Goal: Information Seeking & Learning: Learn about a topic

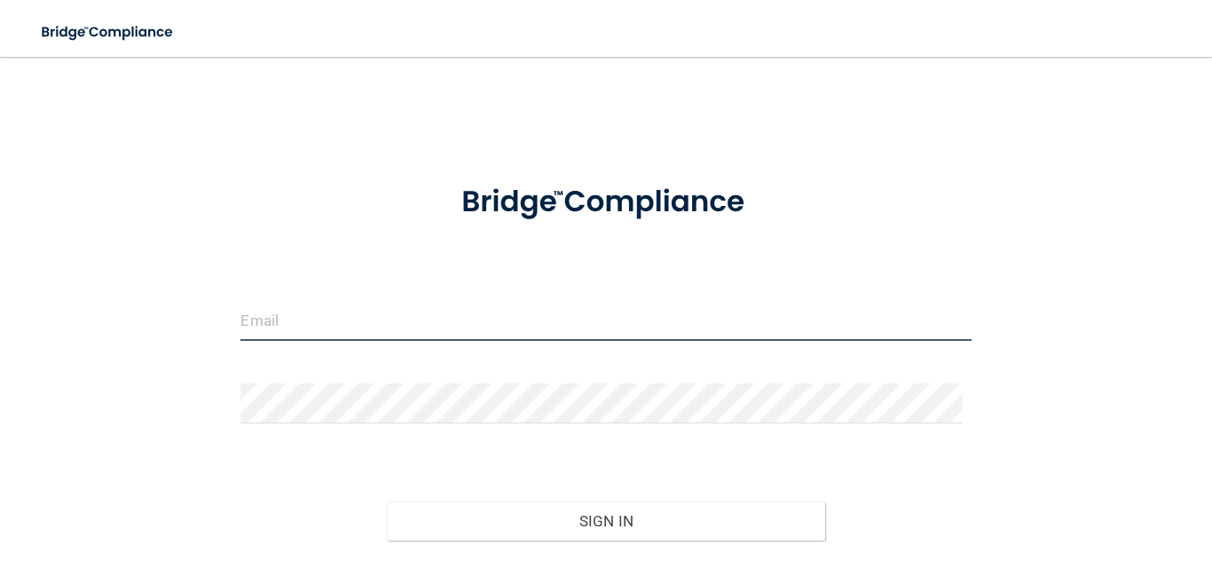
click at [409, 317] on input "email" at bounding box center [605, 321] width 730 height 40
type input "[EMAIL_ADDRESS][DOMAIN_NAME]"
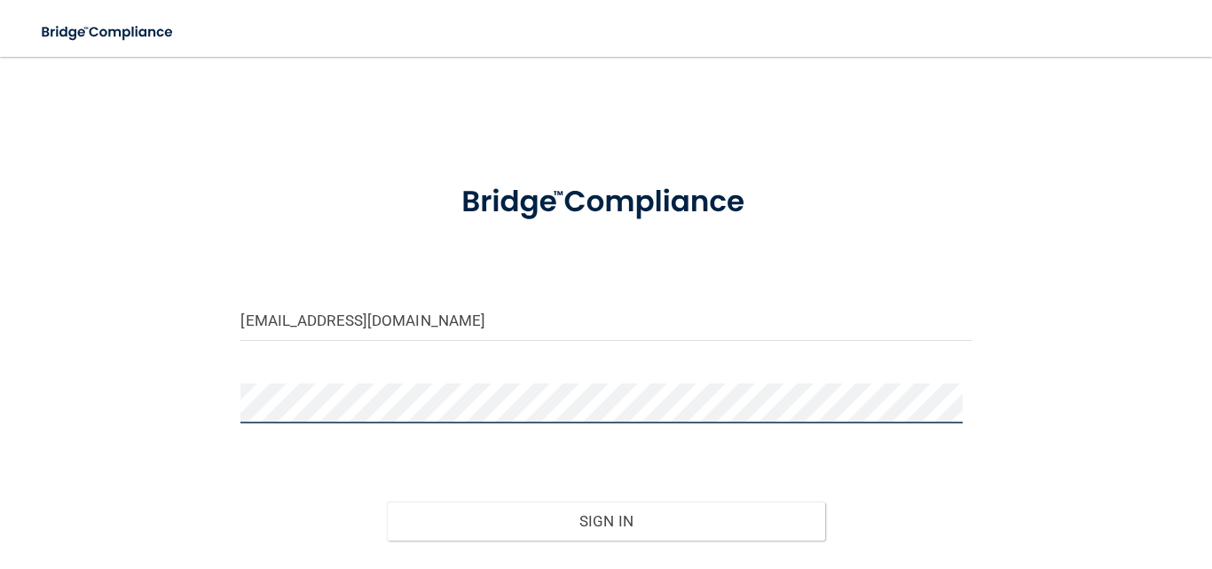
click at [387, 501] on button "Sign In" at bounding box center [606, 520] width 438 height 39
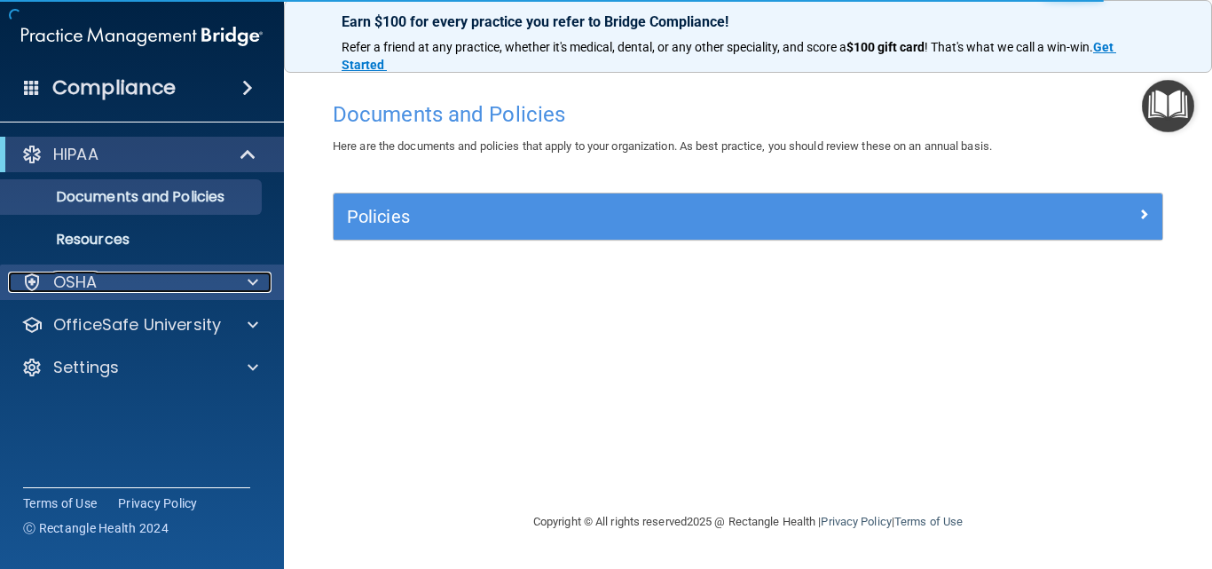
click at [251, 279] on span at bounding box center [252, 281] width 11 height 21
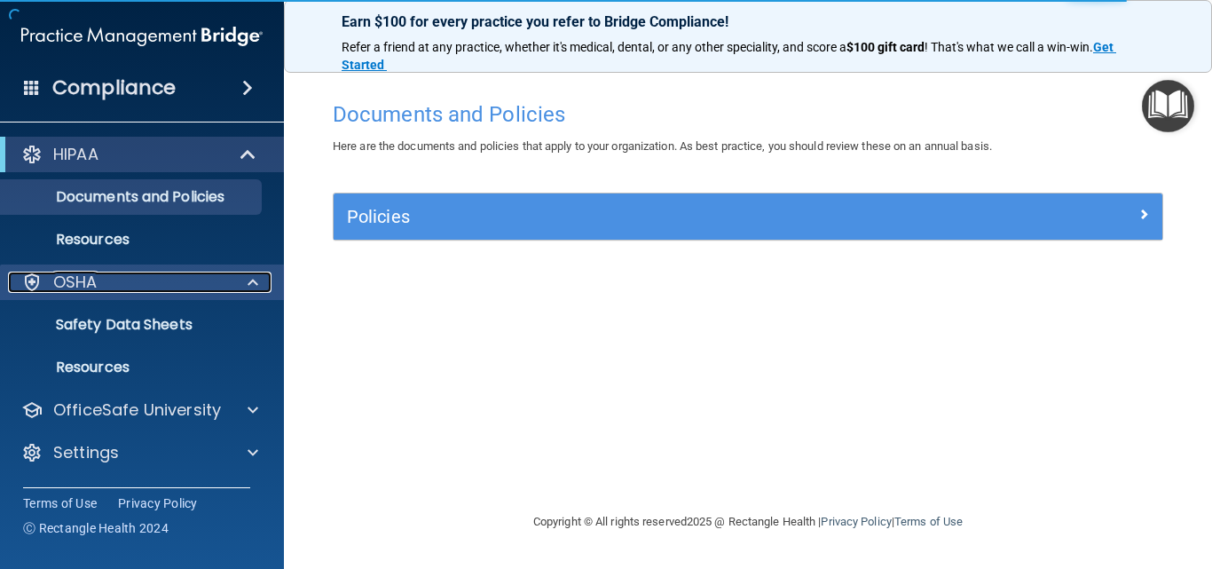
click at [246, 282] on div at bounding box center [250, 281] width 44 height 21
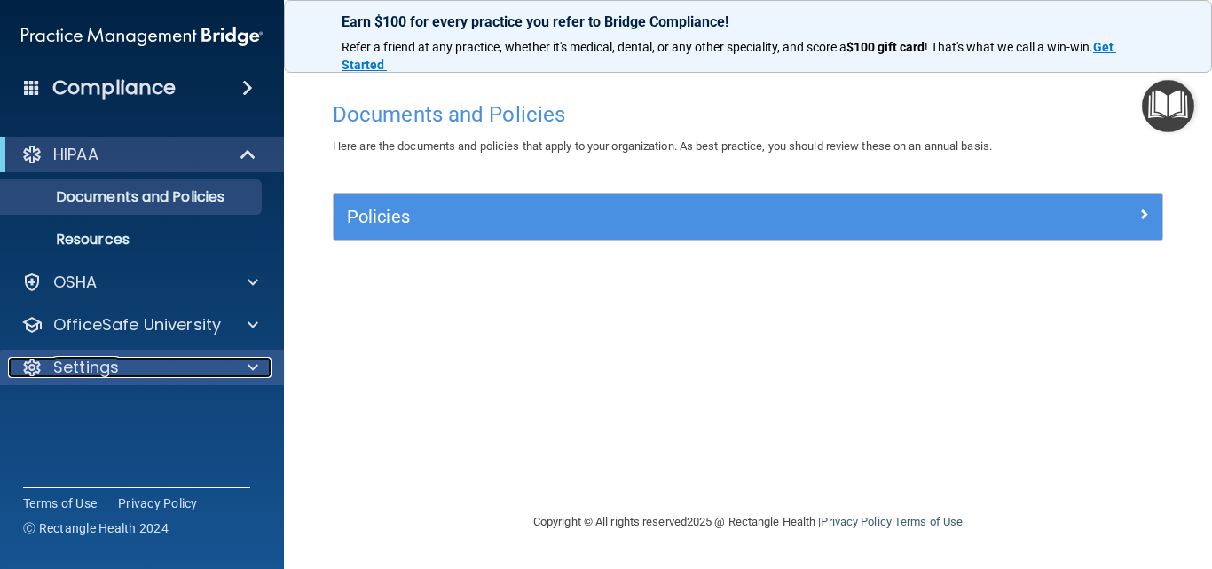
click at [250, 367] on span at bounding box center [252, 367] width 11 height 21
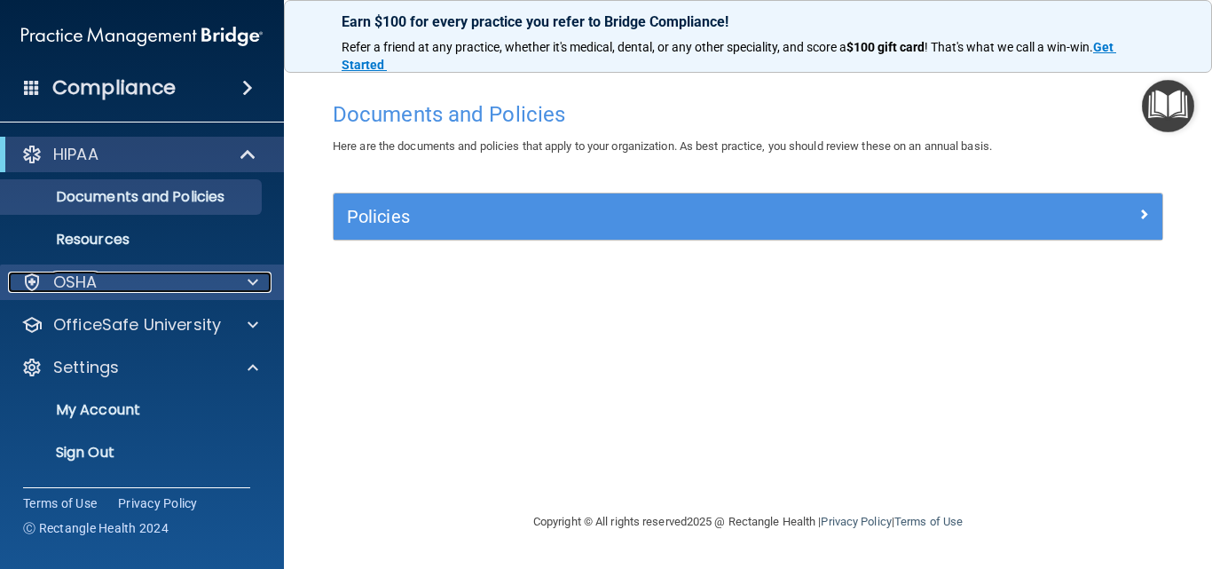
click at [251, 279] on span at bounding box center [252, 281] width 11 height 21
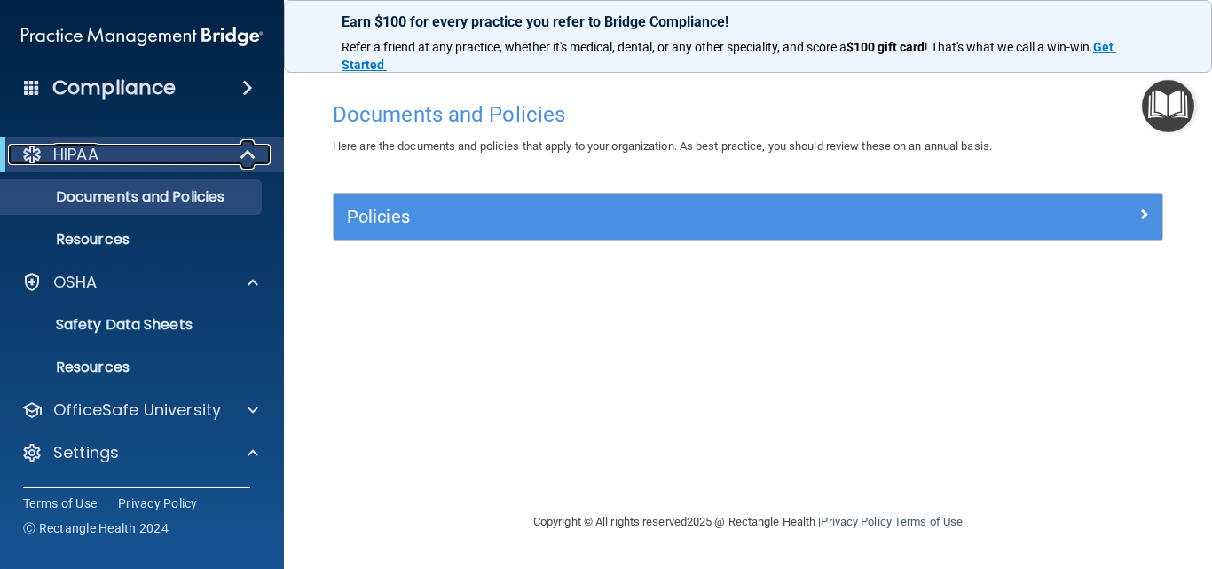
click at [242, 157] on span at bounding box center [249, 154] width 15 height 21
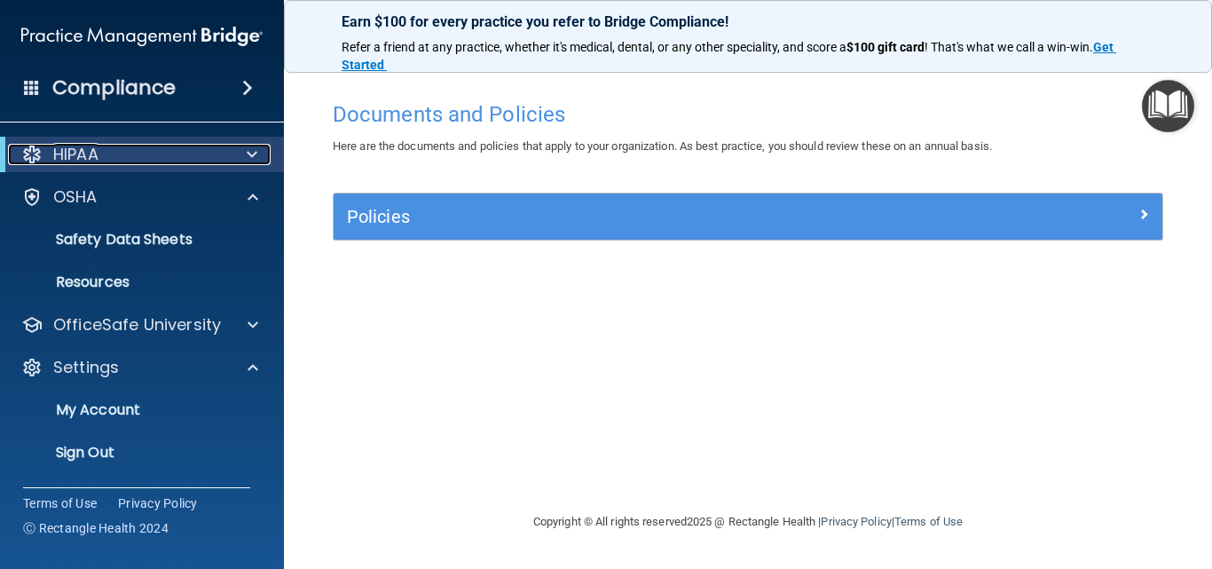
click at [248, 153] on span at bounding box center [252, 154] width 11 height 21
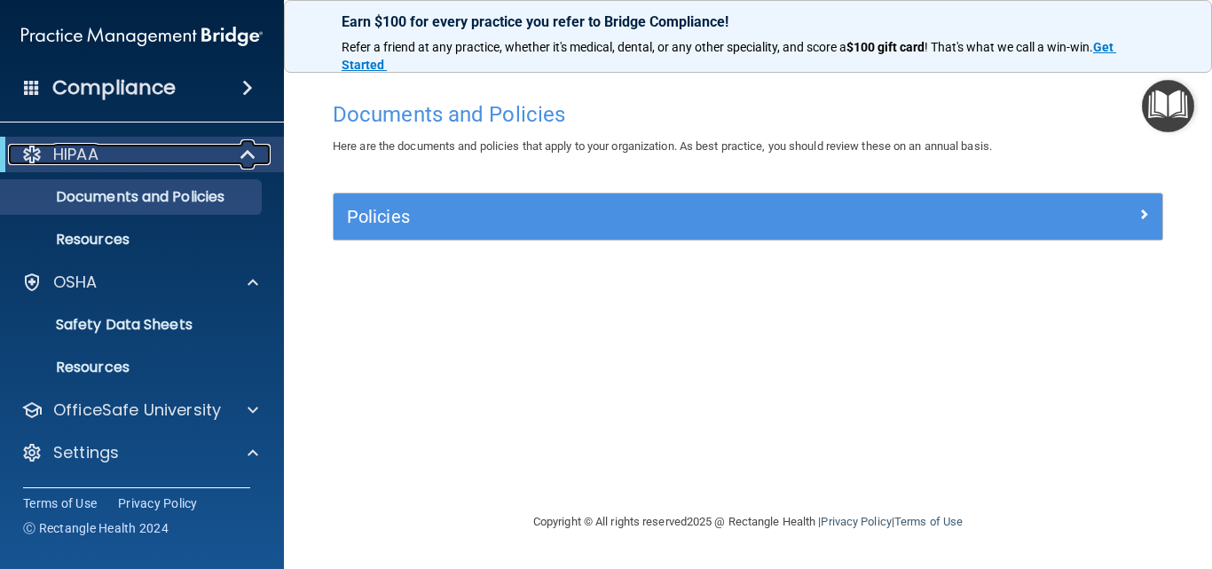
click at [227, 153] on div at bounding box center [248, 154] width 43 height 21
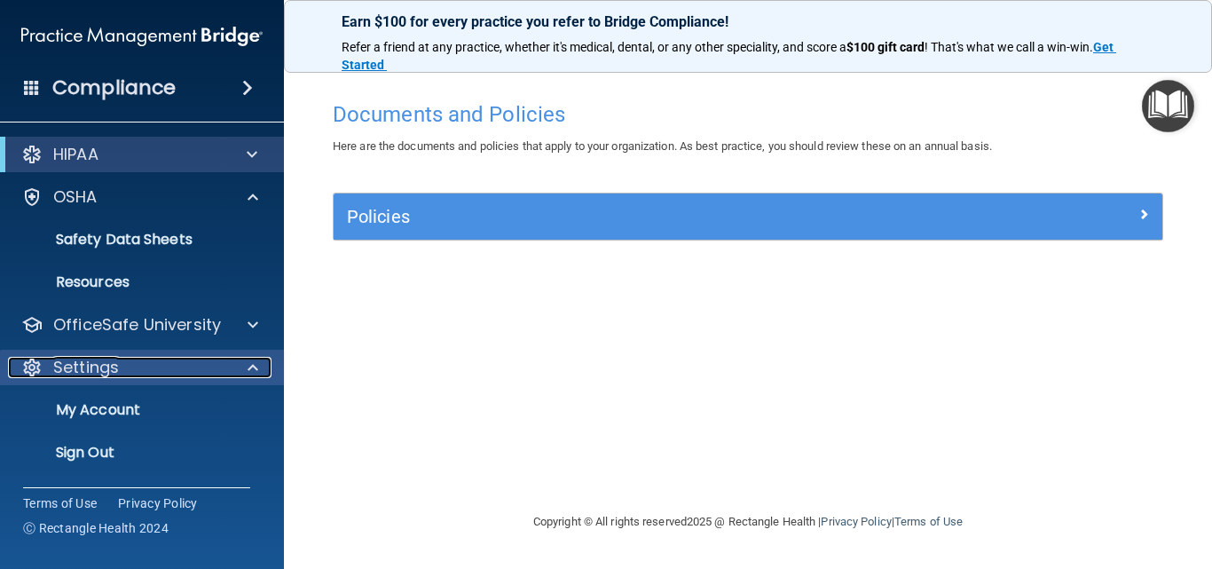
click at [119, 365] on div "Settings" at bounding box center [118, 367] width 220 height 21
click at [129, 363] on div "Settings" at bounding box center [118, 367] width 220 height 21
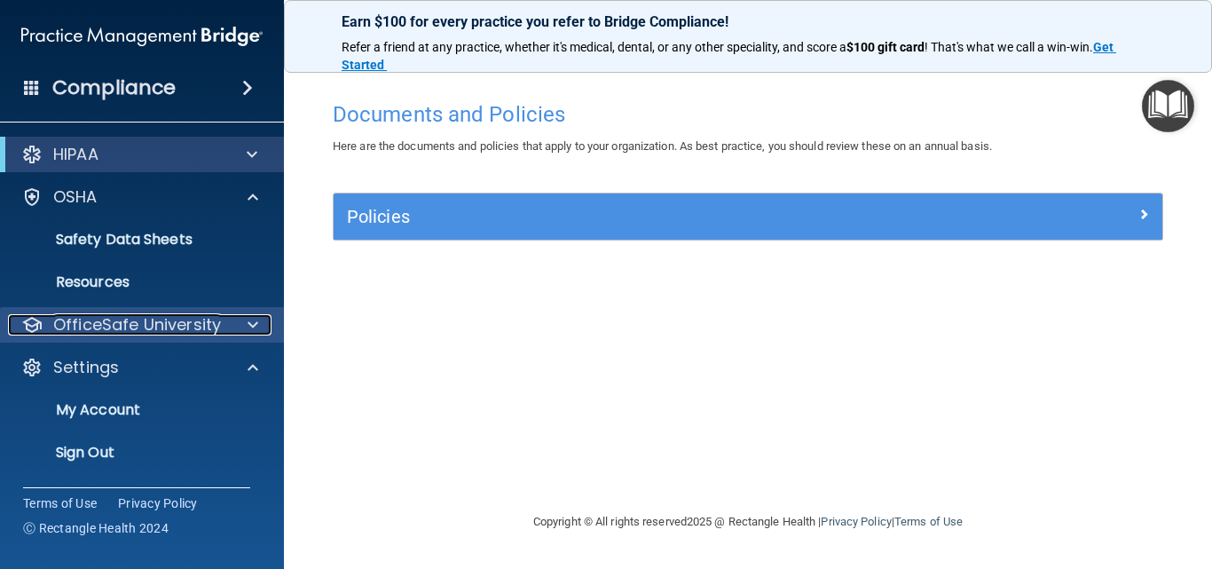
click at [130, 320] on p "OfficeSafe University" at bounding box center [137, 324] width 168 height 21
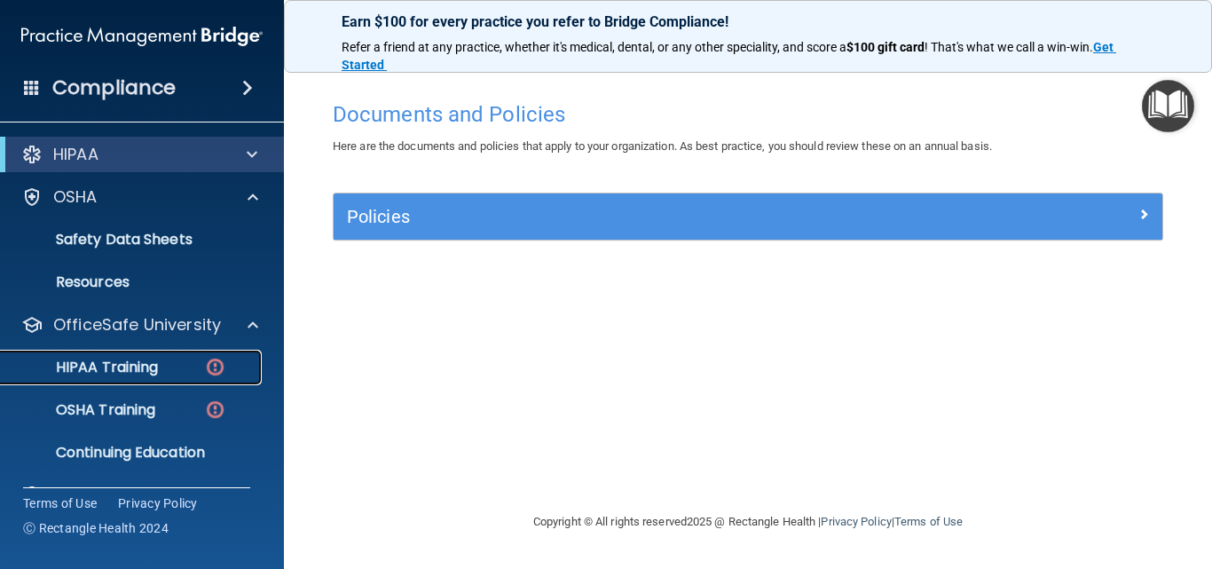
click at [134, 366] on p "HIPAA Training" at bounding box center [85, 367] width 146 height 18
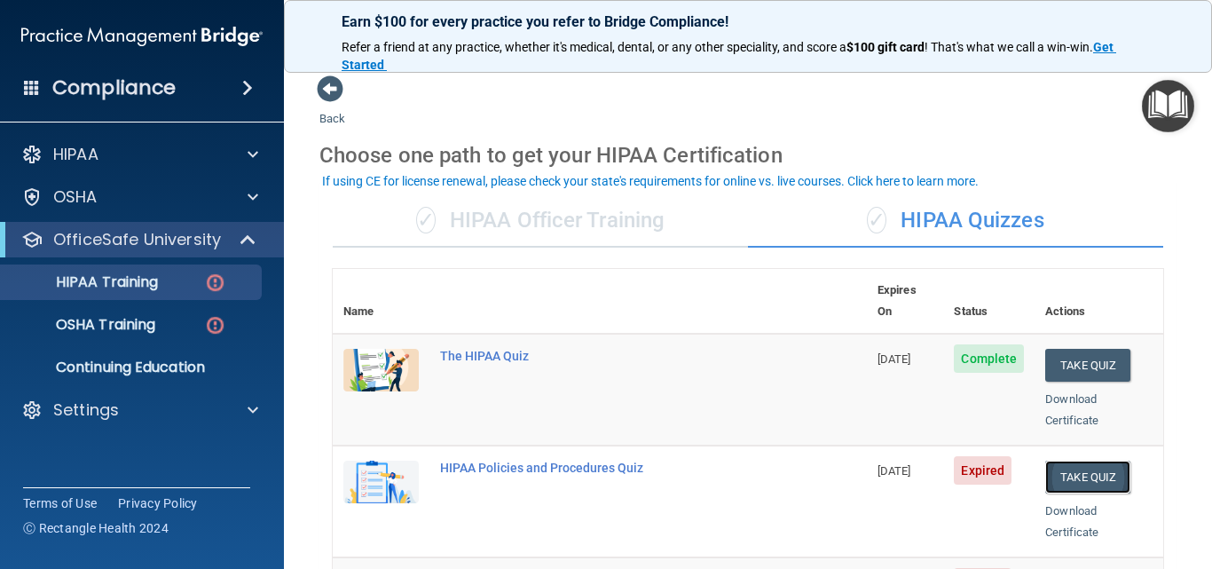
click at [1069, 460] on button "Take Quiz" at bounding box center [1087, 476] width 85 height 33
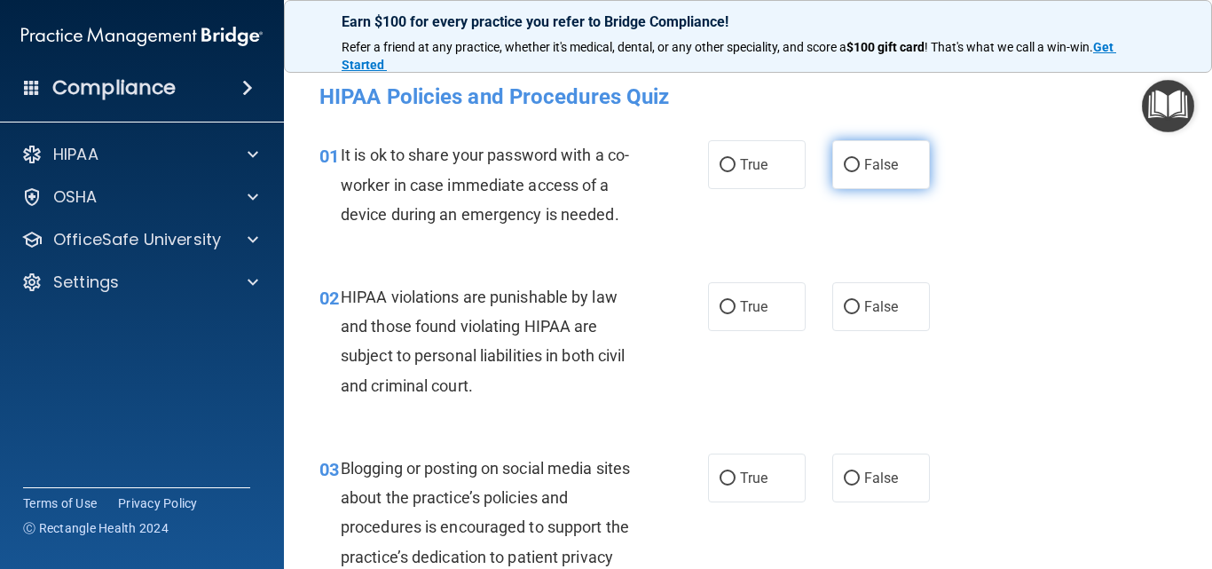
click at [843, 161] on input "False" at bounding box center [851, 165] width 16 height 13
radio input "true"
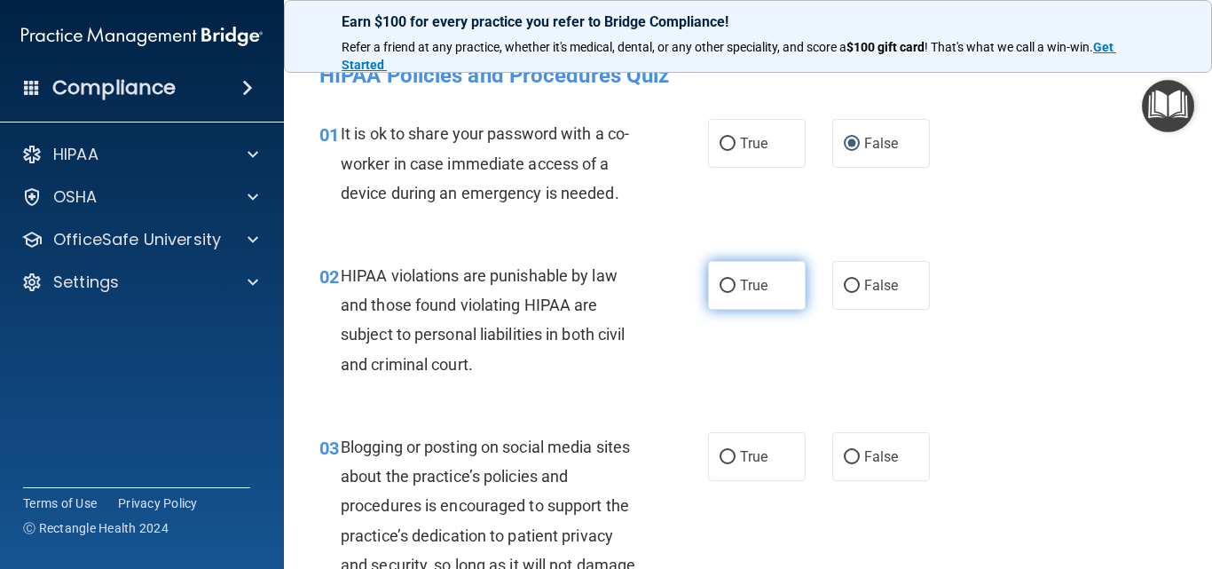
click at [724, 290] on input "True" at bounding box center [727, 285] width 16 height 13
radio input "true"
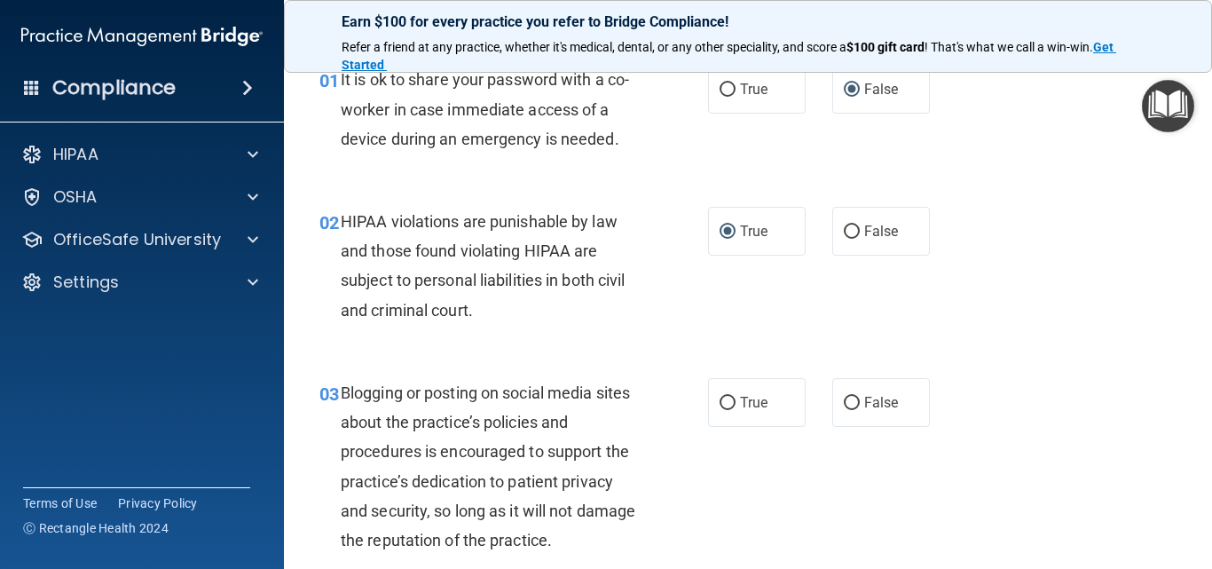
scroll to position [130, 0]
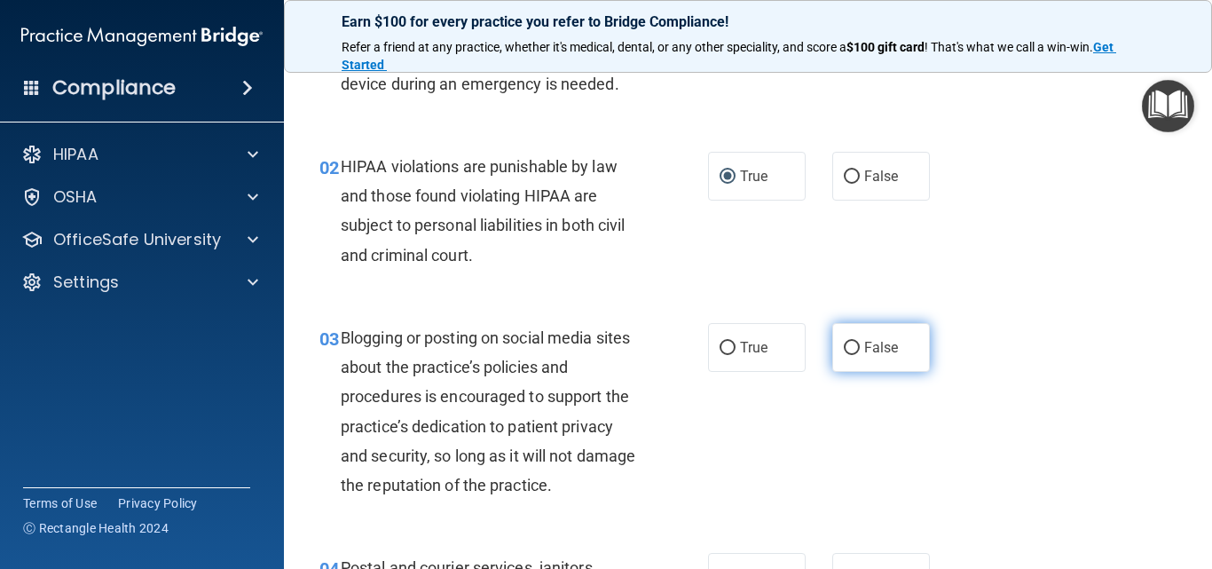
click at [843, 342] on input "False" at bounding box center [851, 347] width 16 height 13
radio input "true"
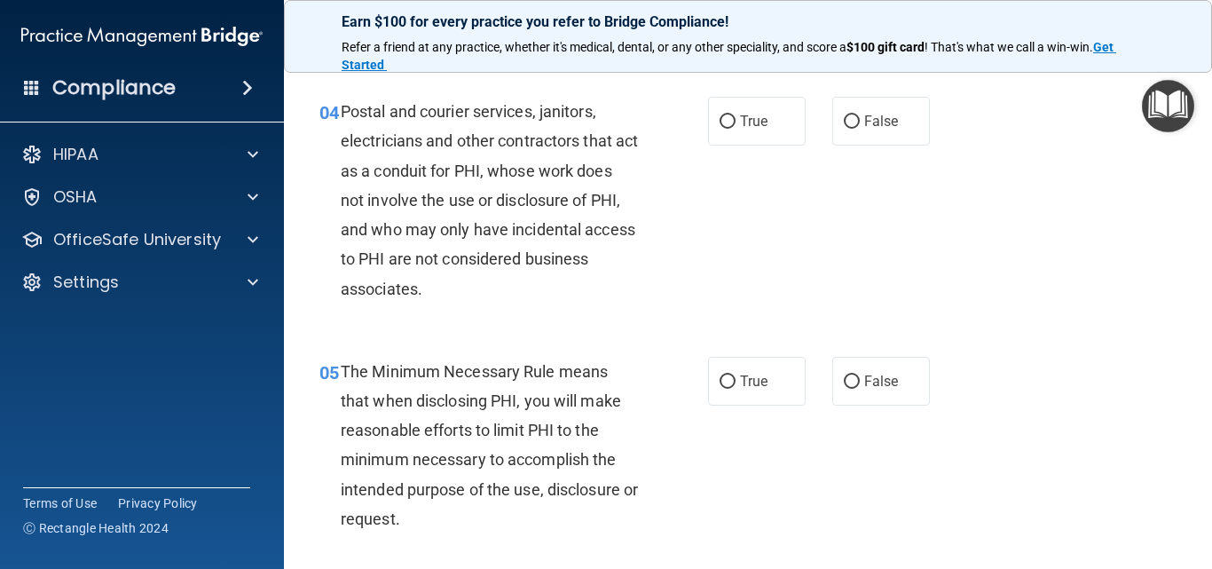
scroll to position [597, 0]
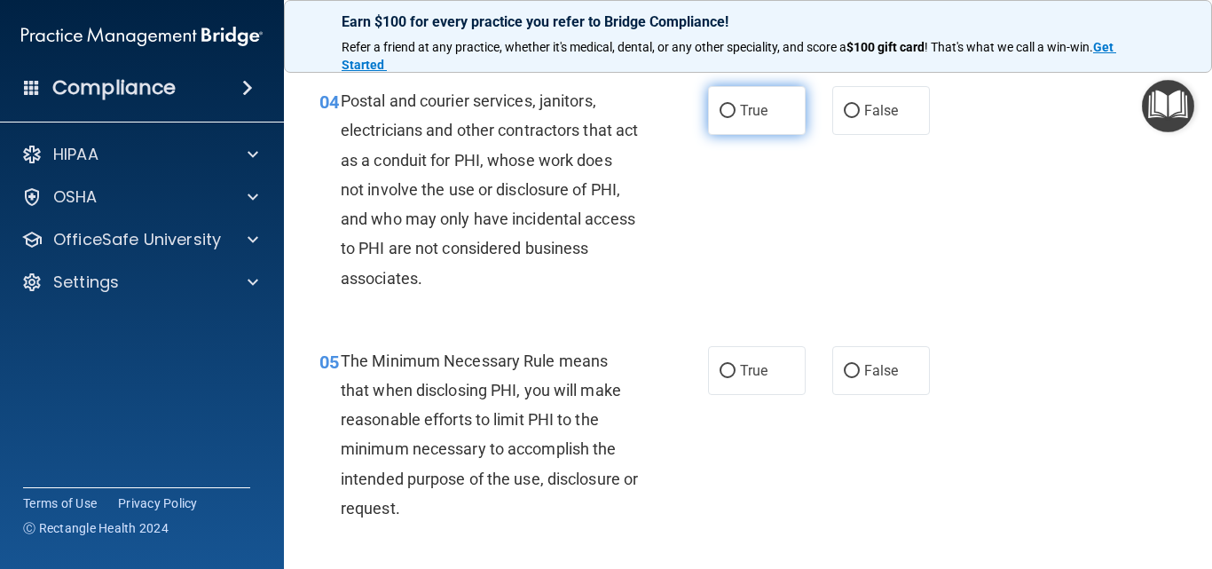
click at [723, 114] on input "True" at bounding box center [727, 111] width 16 height 13
radio input "true"
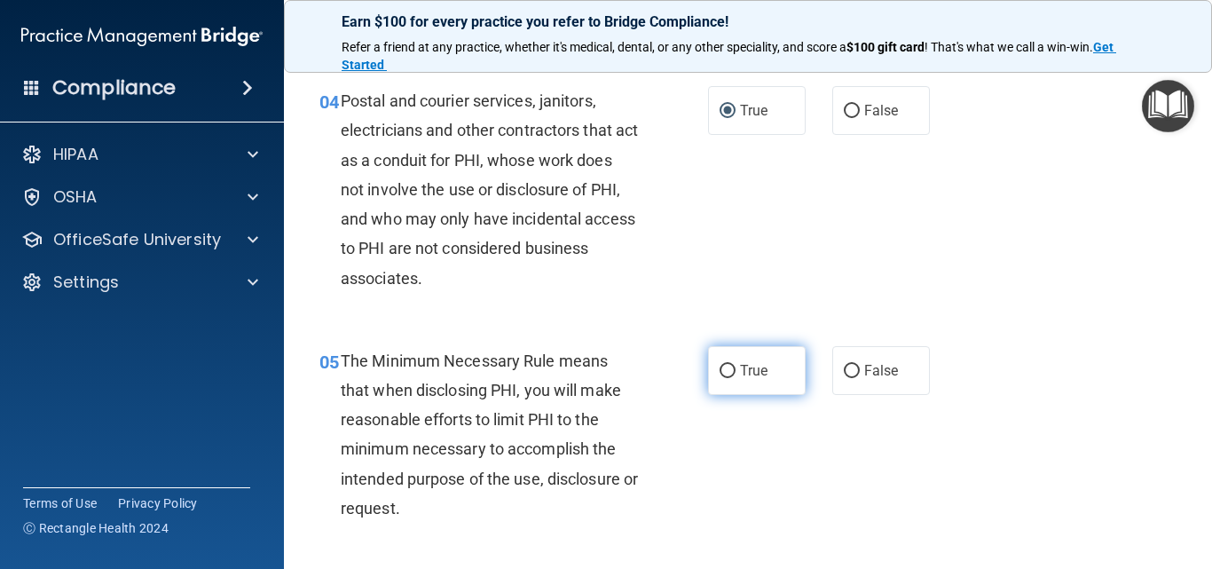
drag, startPoint x: 691, startPoint y: 365, endPoint x: 728, endPoint y: 369, distance: 37.4
click at [697, 366] on div "05 The Minimum Necessary Rule means that when disclosing PHI, you will make rea…" at bounding box center [514, 438] width 442 height 185
click at [740, 369] on span "True" at bounding box center [753, 370] width 27 height 17
click at [735, 369] on input "True" at bounding box center [727, 371] width 16 height 13
radio input "true"
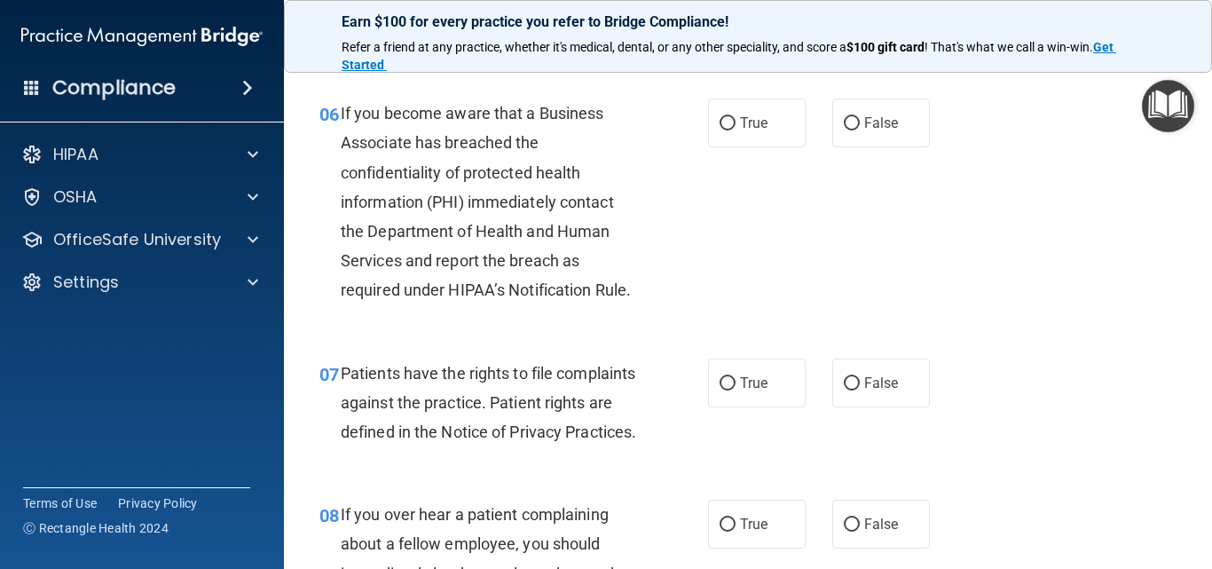
scroll to position [1095, 0]
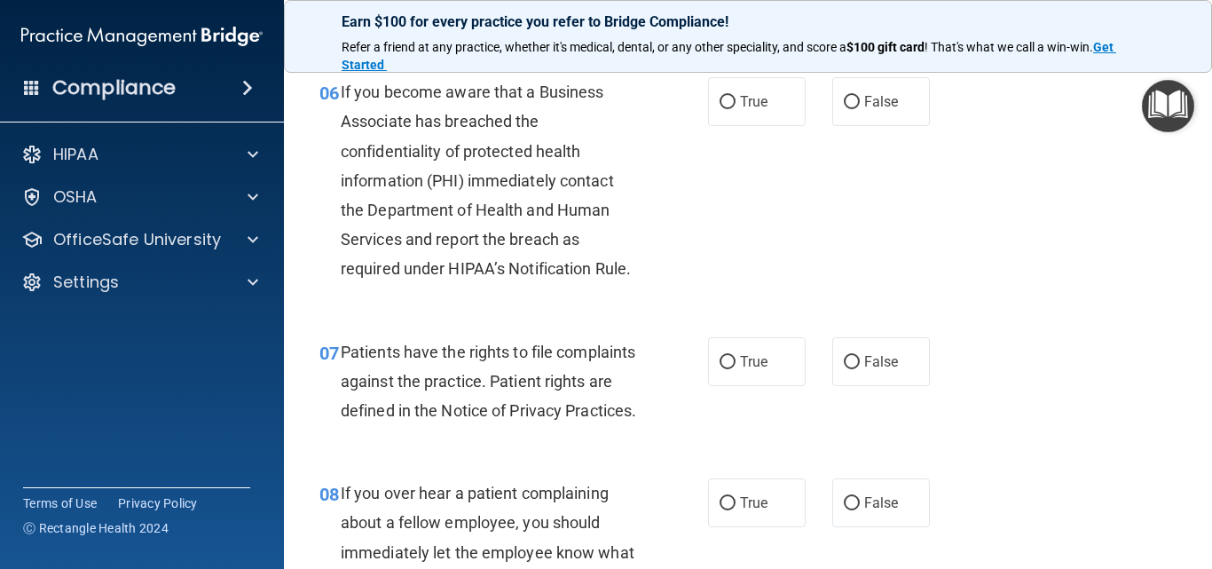
drag, startPoint x: 720, startPoint y: 103, endPoint x: 723, endPoint y: 145, distance: 42.7
click at [719, 107] on input "True" at bounding box center [727, 102] width 16 height 13
radio input "true"
click at [708, 368] on label "True" at bounding box center [757, 361] width 98 height 49
click at [719, 368] on input "True" at bounding box center [727, 362] width 16 height 13
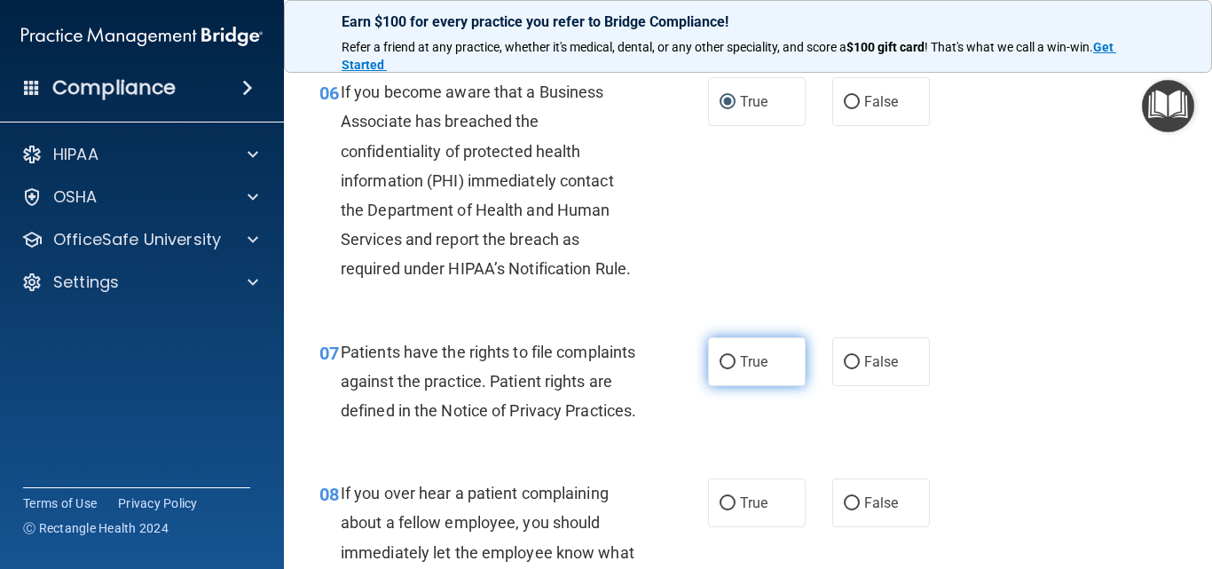
radio input "true"
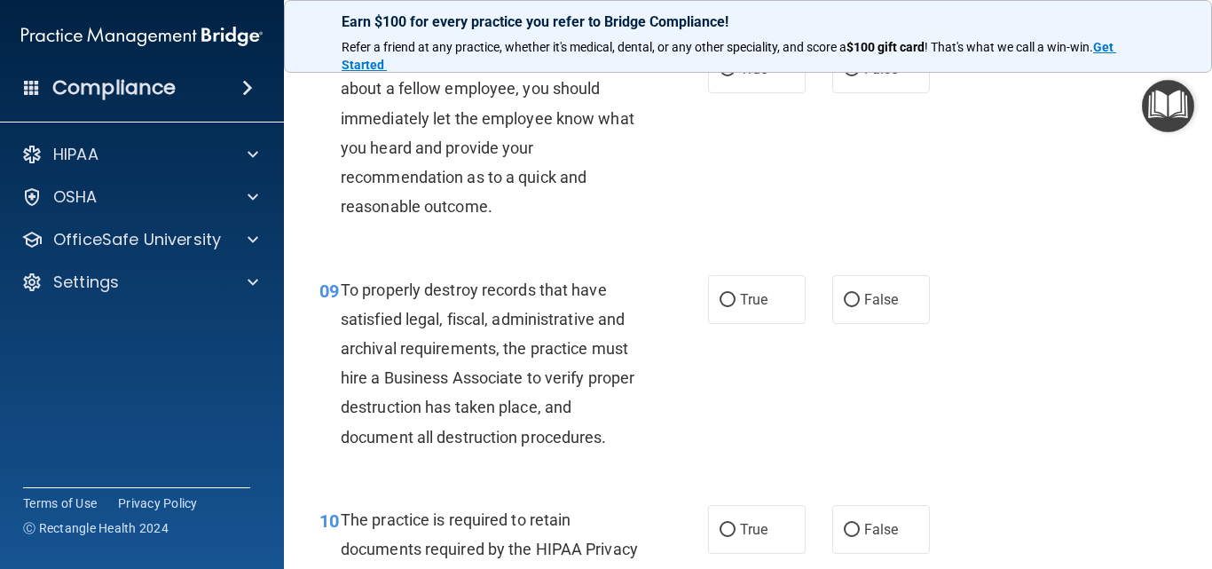
scroll to position [1541, 0]
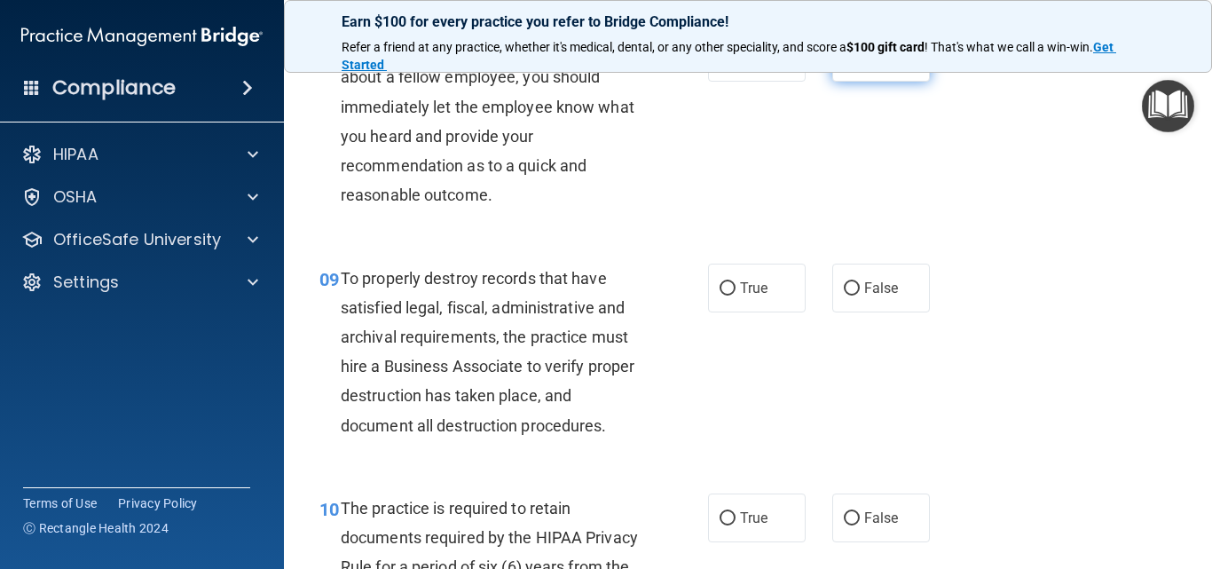
click at [843, 65] on input "False" at bounding box center [851, 57] width 16 height 13
radio input "true"
click at [712, 312] on label "True" at bounding box center [757, 287] width 98 height 49
click at [719, 295] on input "True" at bounding box center [727, 288] width 16 height 13
radio input "true"
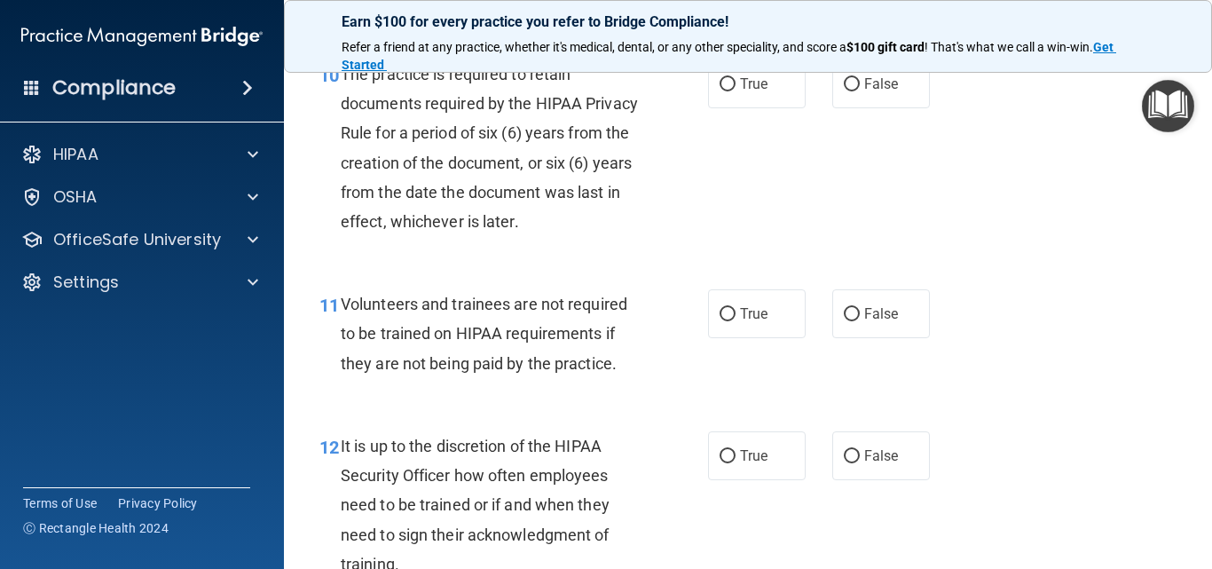
scroll to position [1996, 0]
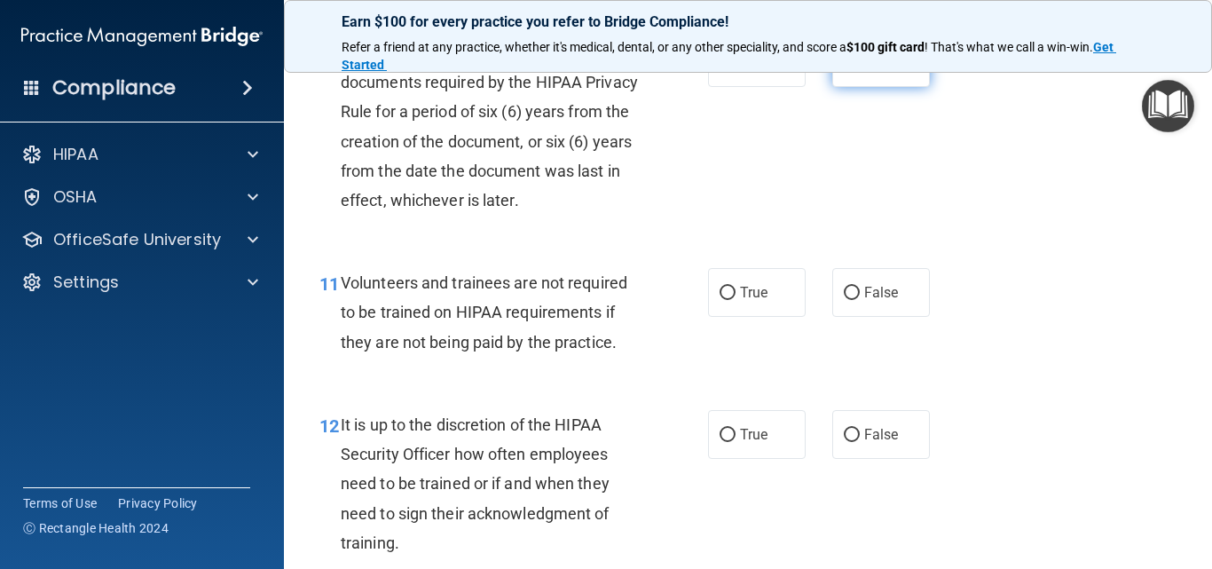
click at [843, 70] on input "False" at bounding box center [851, 63] width 16 height 13
radio input "true"
click at [721, 300] on input "True" at bounding box center [727, 292] width 16 height 13
radio input "true"
drag, startPoint x: 708, startPoint y: 462, endPoint x: 721, endPoint y: 461, distance: 13.3
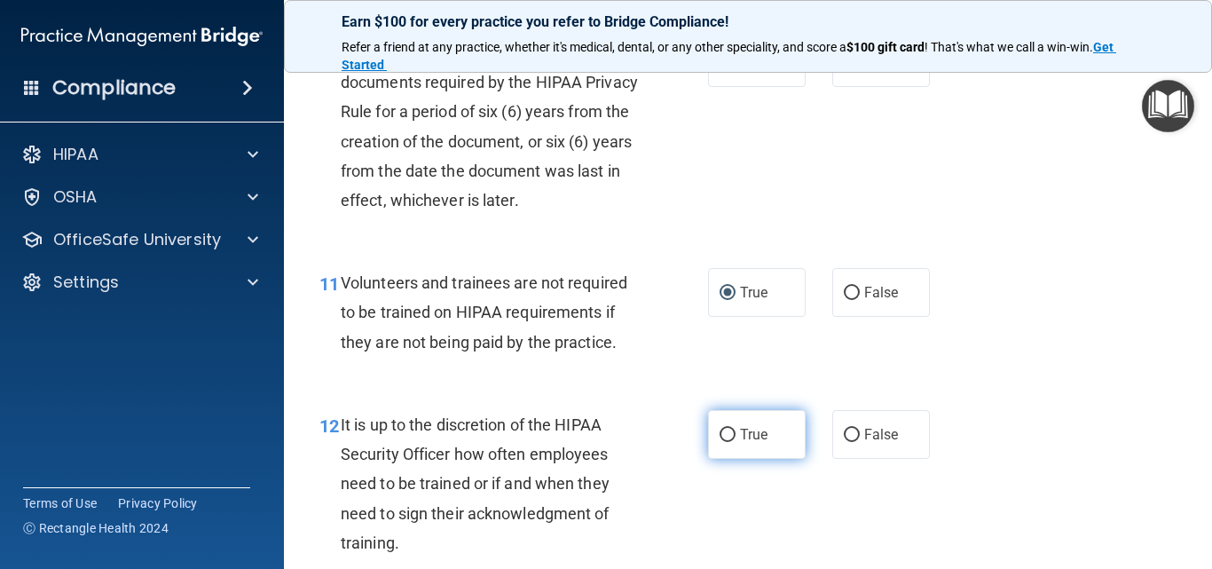
click at [717, 459] on label "True" at bounding box center [757, 434] width 98 height 49
click at [719, 442] on input "True" at bounding box center [727, 434] width 16 height 13
radio input "true"
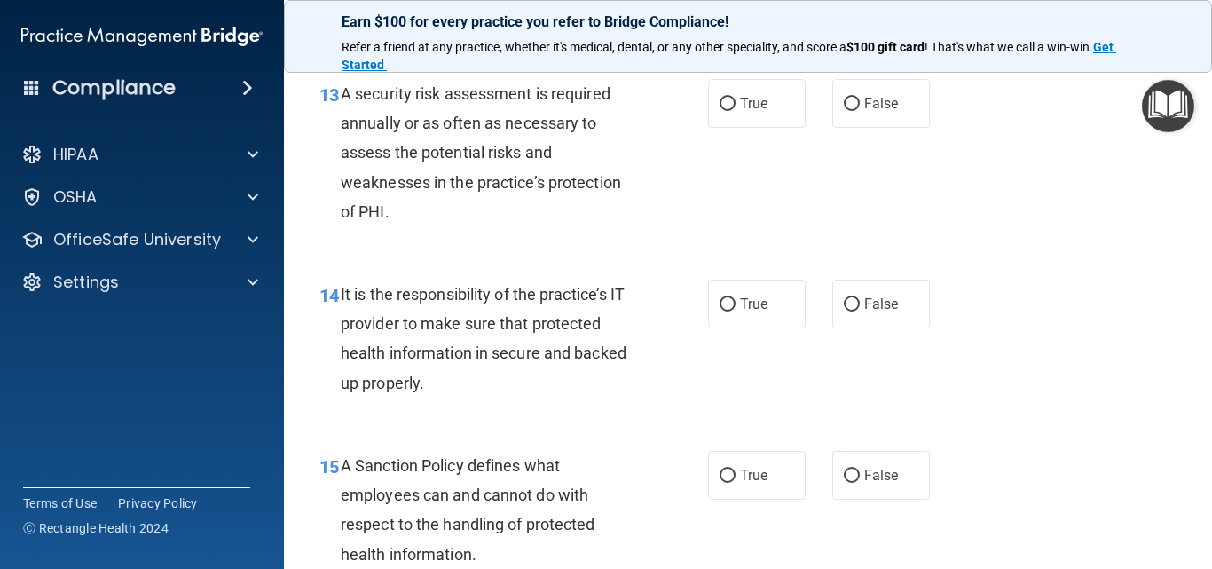
scroll to position [2549, 0]
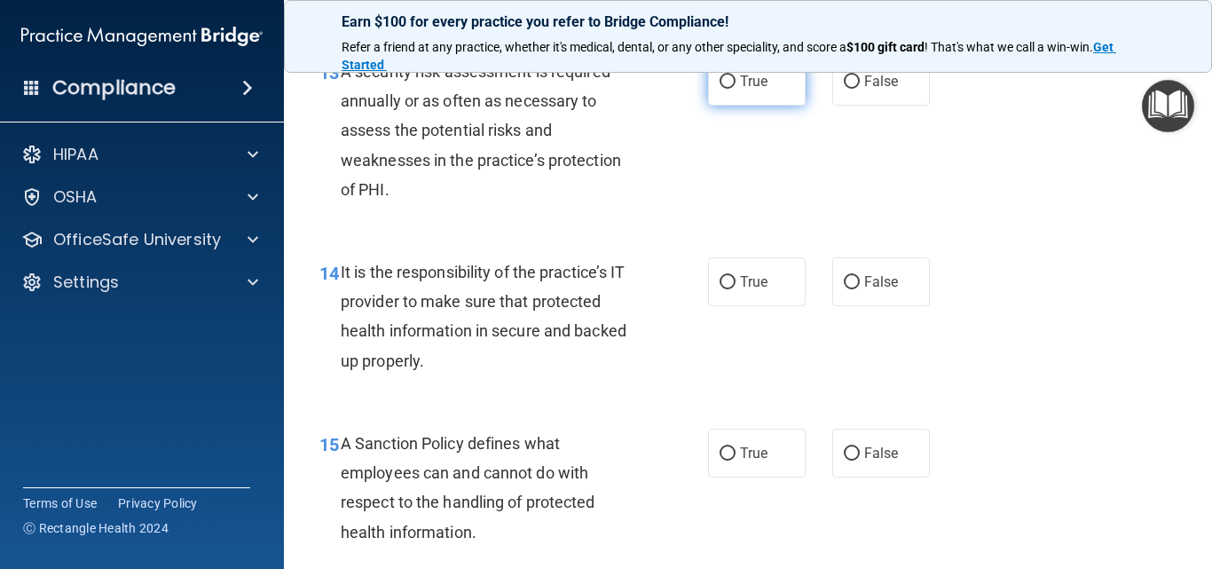
click at [721, 89] on input "True" at bounding box center [727, 81] width 16 height 13
radio input "true"
click at [726, 289] on input "True" at bounding box center [727, 282] width 16 height 13
radio input "true"
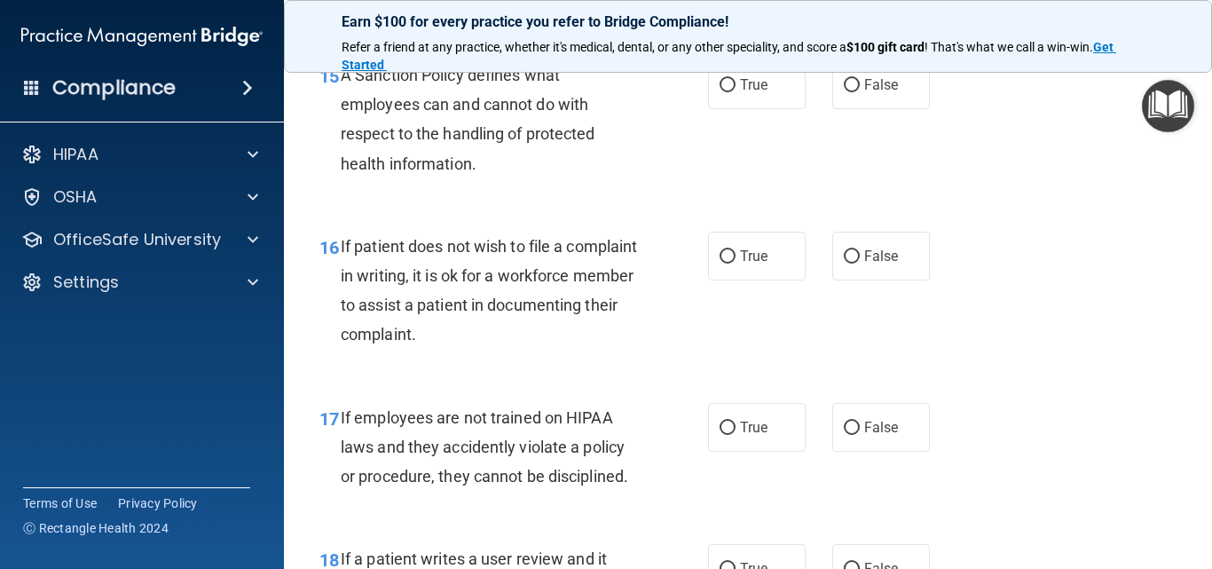
scroll to position [2929, 0]
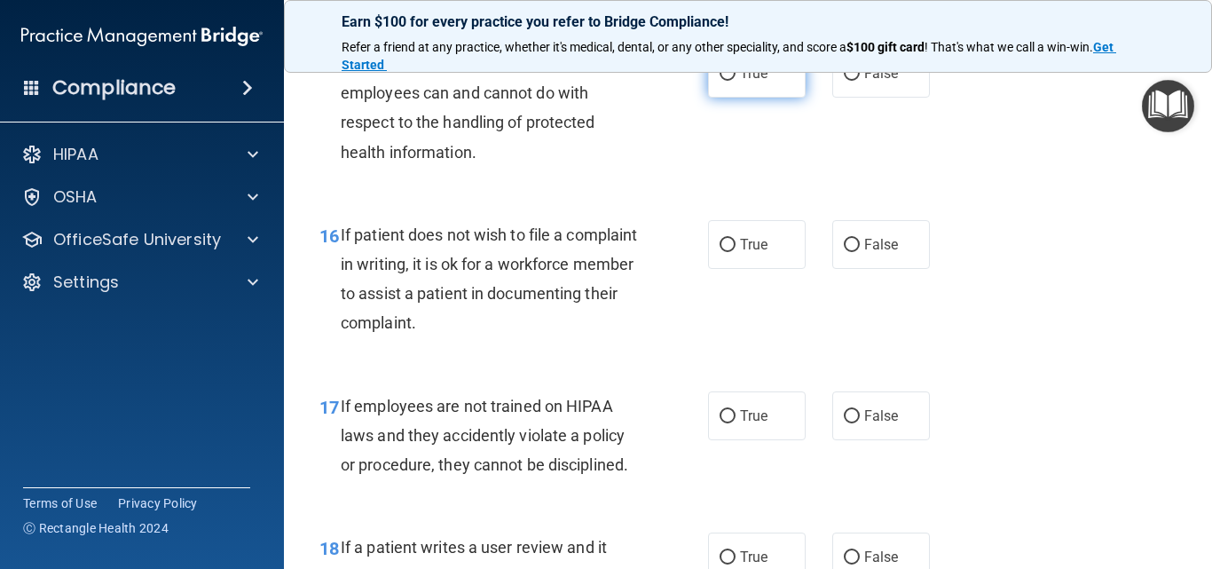
click at [726, 81] on input "True" at bounding box center [727, 73] width 16 height 13
radio input "true"
click at [719, 252] on input "True" at bounding box center [727, 245] width 16 height 13
radio input "true"
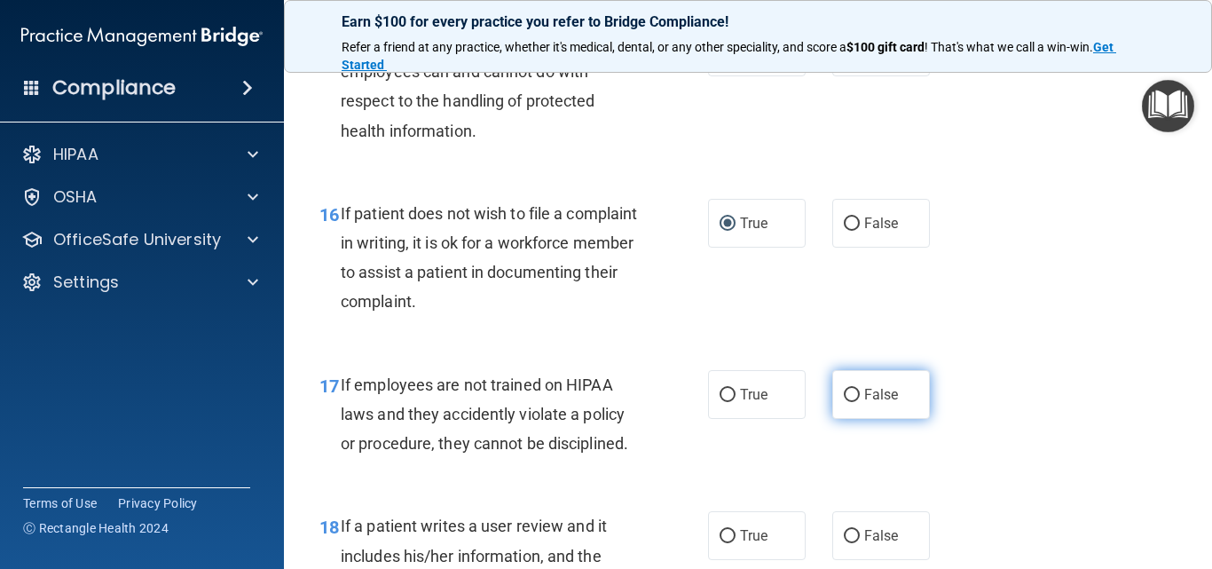
click at [864, 403] on span "False" at bounding box center [881, 394] width 35 height 17
click at [859, 402] on input "False" at bounding box center [851, 394] width 16 height 13
radio input "true"
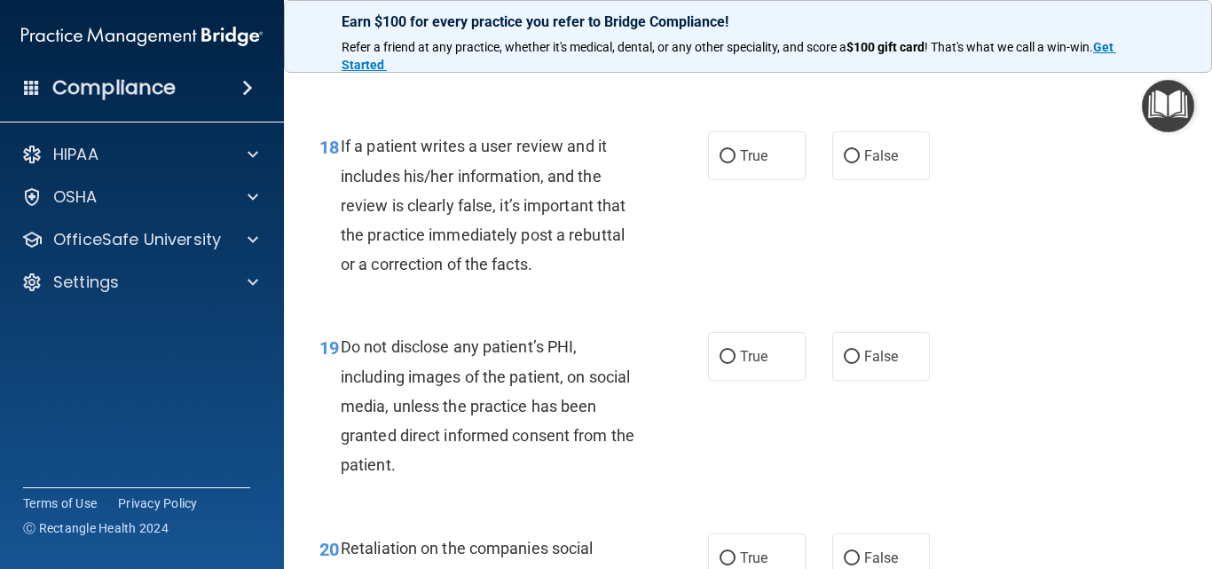
scroll to position [3394, 0]
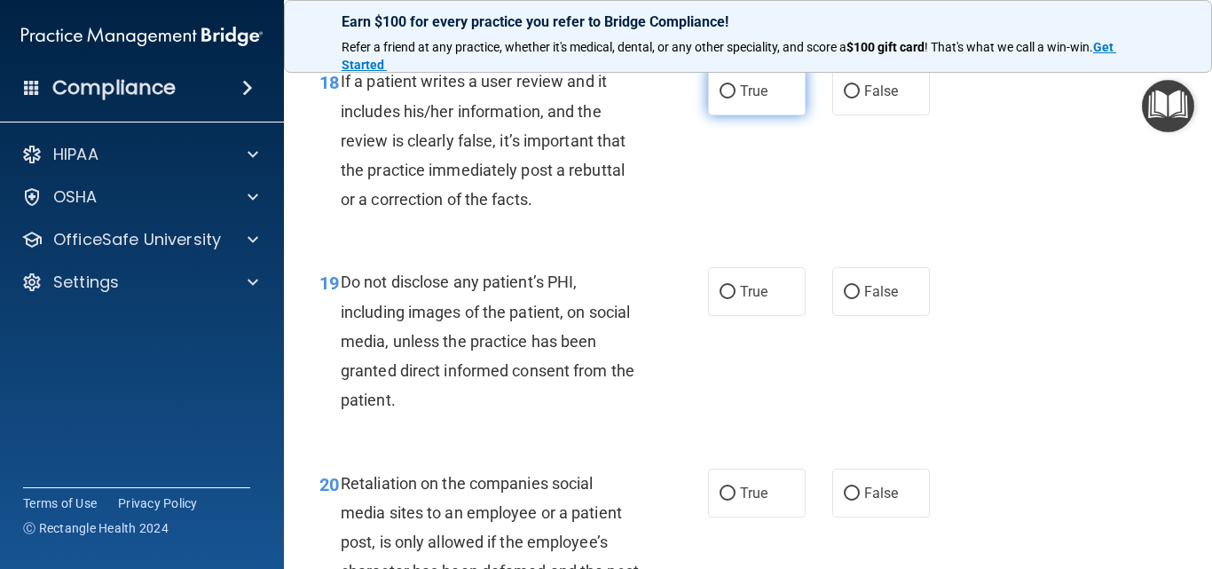
click at [719, 98] on input "True" at bounding box center [727, 91] width 16 height 13
radio input "true"
drag, startPoint x: 734, startPoint y: 366, endPoint x: 746, endPoint y: 365, distance: 11.7
click at [741, 366] on div "19 Do not disclose any patient’s PHI, including images of the patient, on socia…" at bounding box center [747, 345] width 883 height 200
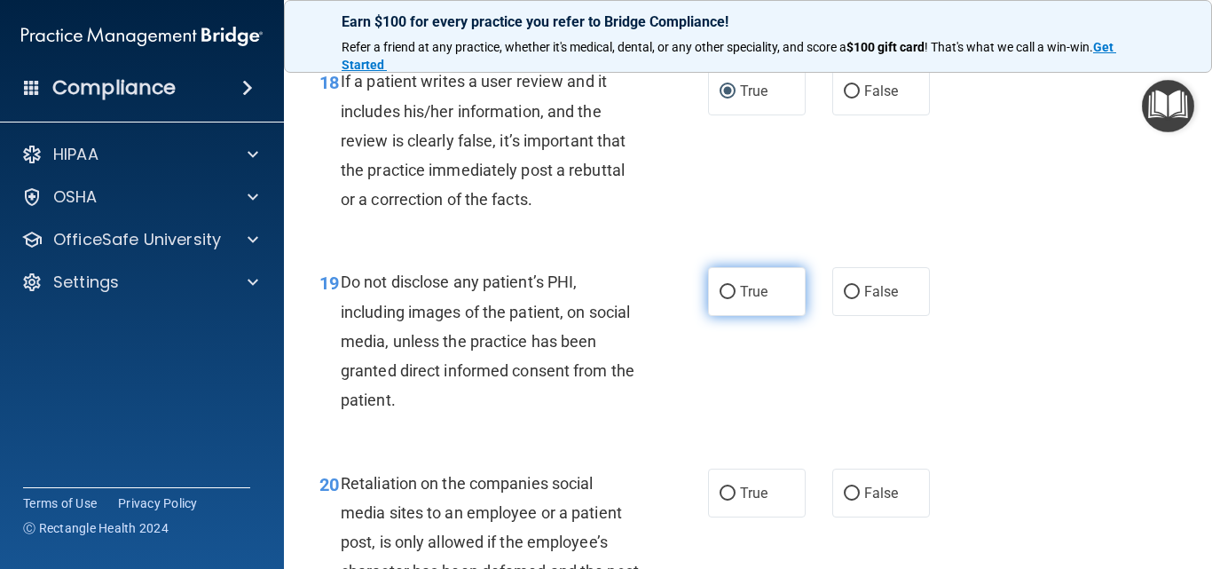
click at [719, 299] on input "True" at bounding box center [727, 292] width 16 height 13
radio input "true"
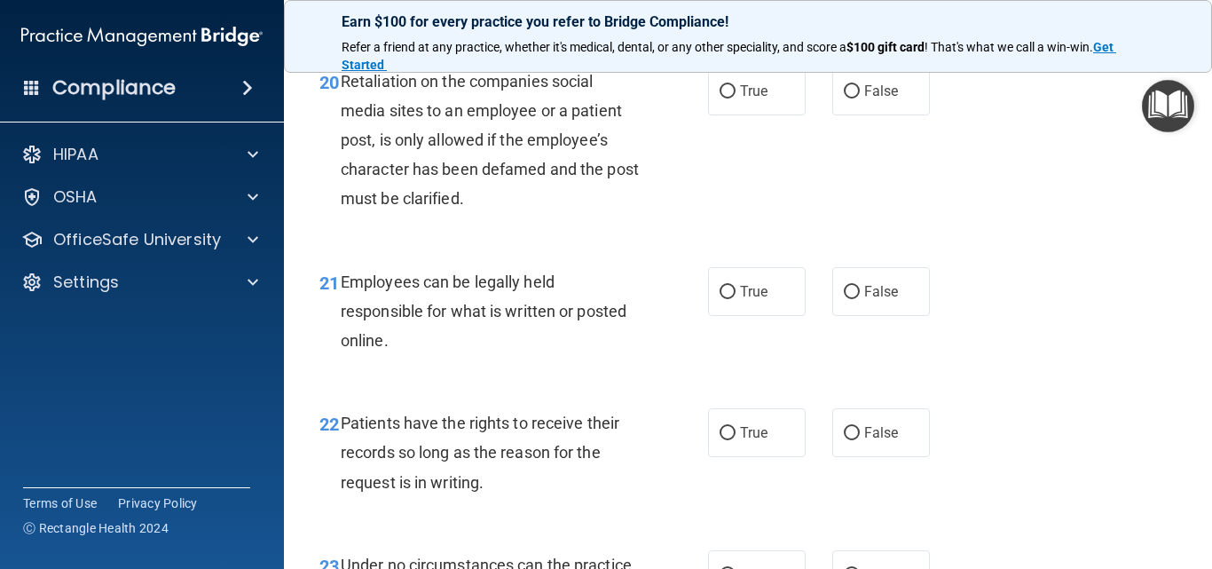
scroll to position [3807, 0]
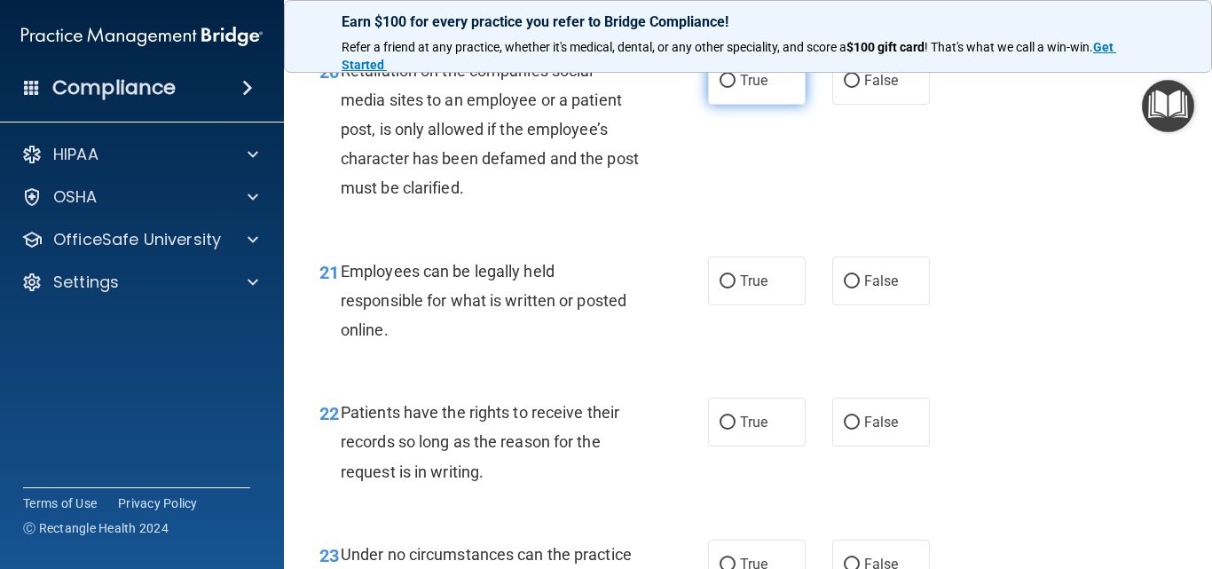
click at [719, 88] on input "True" at bounding box center [727, 81] width 16 height 13
radio input "true"
click at [719, 288] on input "True" at bounding box center [727, 281] width 16 height 13
radio input "true"
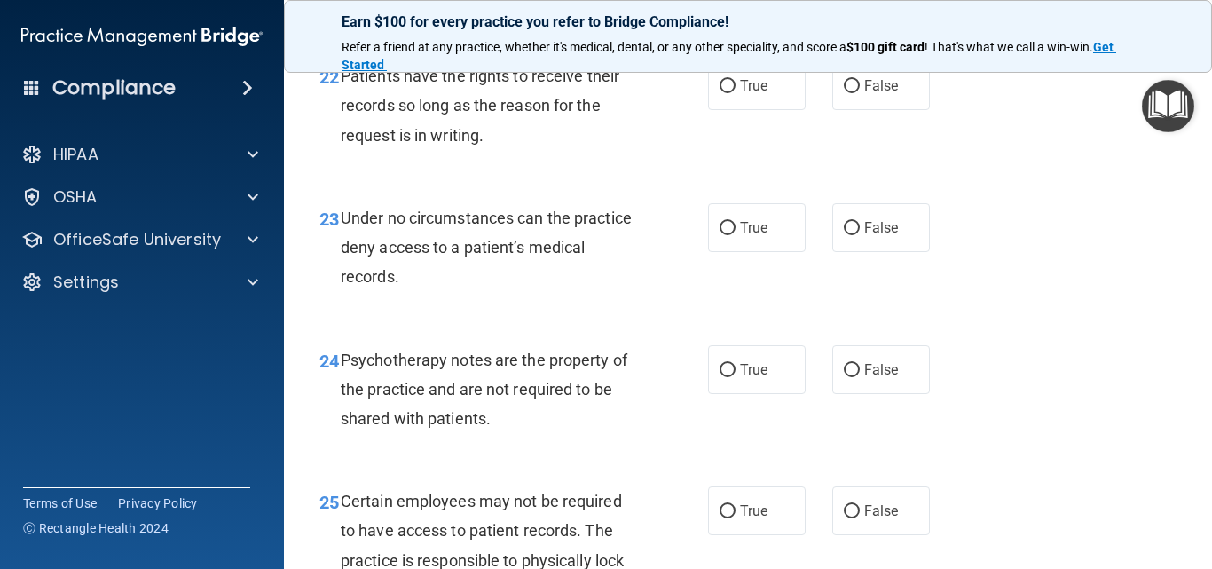
scroll to position [4132, 0]
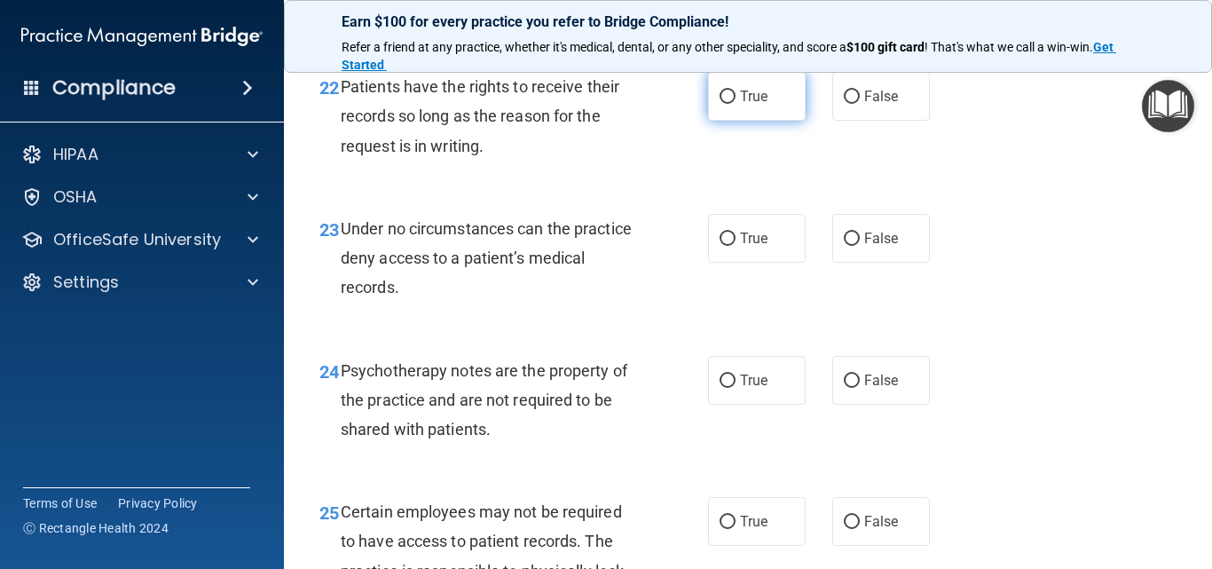
click at [721, 104] on input "True" at bounding box center [727, 96] width 16 height 13
radio input "true"
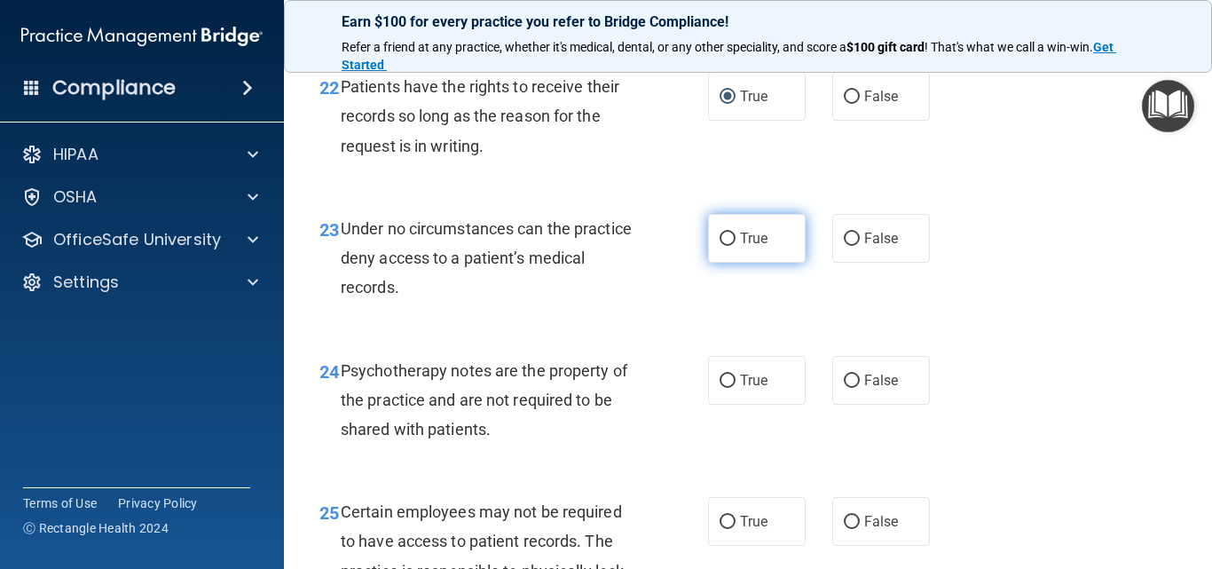
click at [726, 246] on input "True" at bounding box center [727, 238] width 16 height 13
radio input "true"
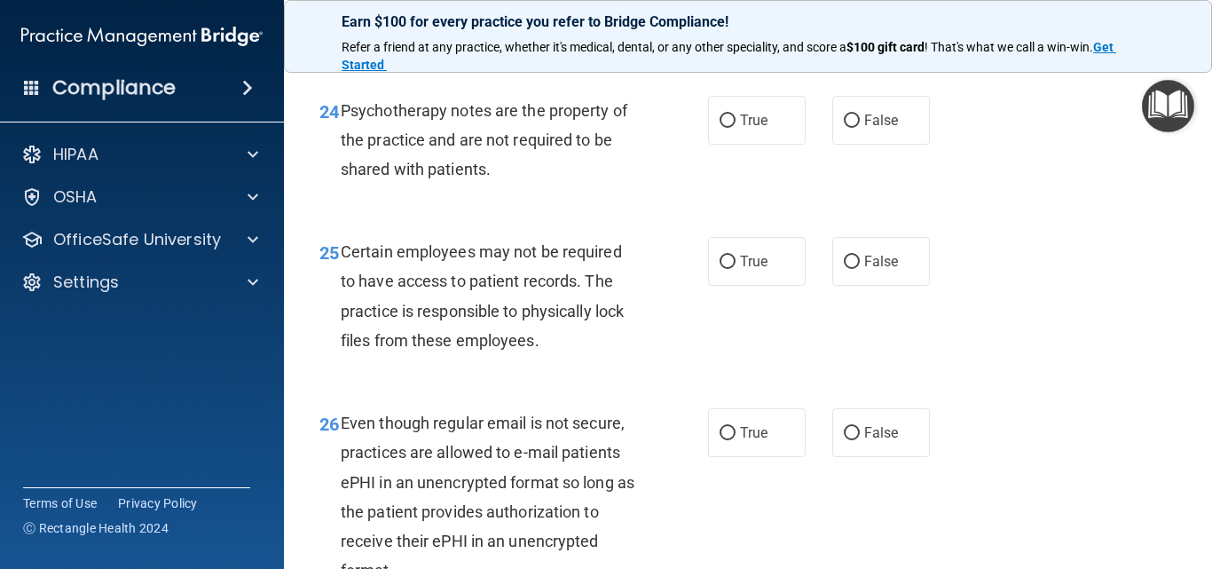
scroll to position [4404, 0]
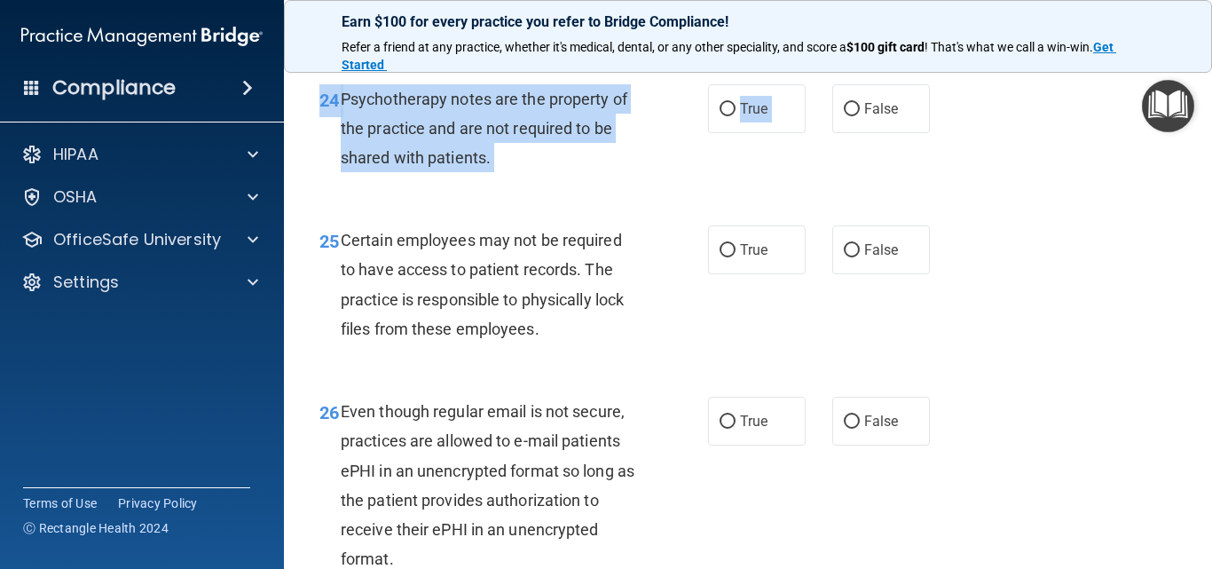
drag, startPoint x: 840, startPoint y: 145, endPoint x: 810, endPoint y: 171, distance: 39.6
click at [810, 171] on div "24 Psychotherapy notes are the property of the practice and are not required to…" at bounding box center [747, 133] width 883 height 142
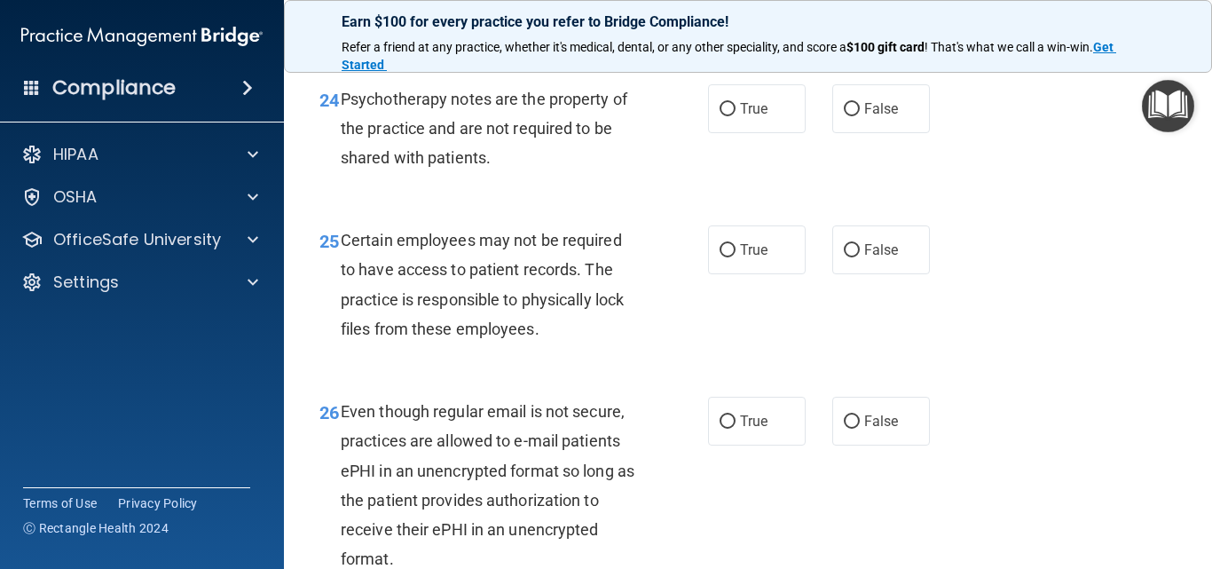
click at [831, 191] on div "24 Psychotherapy notes are the property of the practice and are not required to…" at bounding box center [747, 133] width 883 height 142
click at [720, 116] on input "True" at bounding box center [727, 109] width 16 height 13
radio input "true"
click at [1197, 460] on main "- HIPAA Policies and Procedures Quiz This quiz doesn’t expire until [DATE]. Are…" at bounding box center [748, 313] width 928 height 512
click at [719, 257] on input "True" at bounding box center [727, 250] width 16 height 13
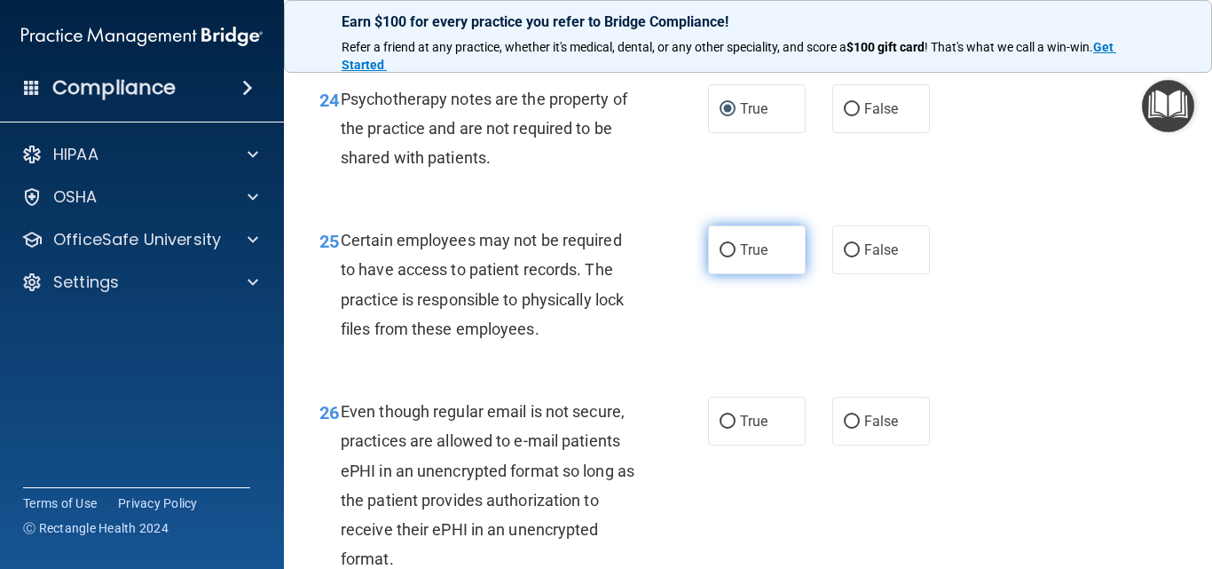
radio input "true"
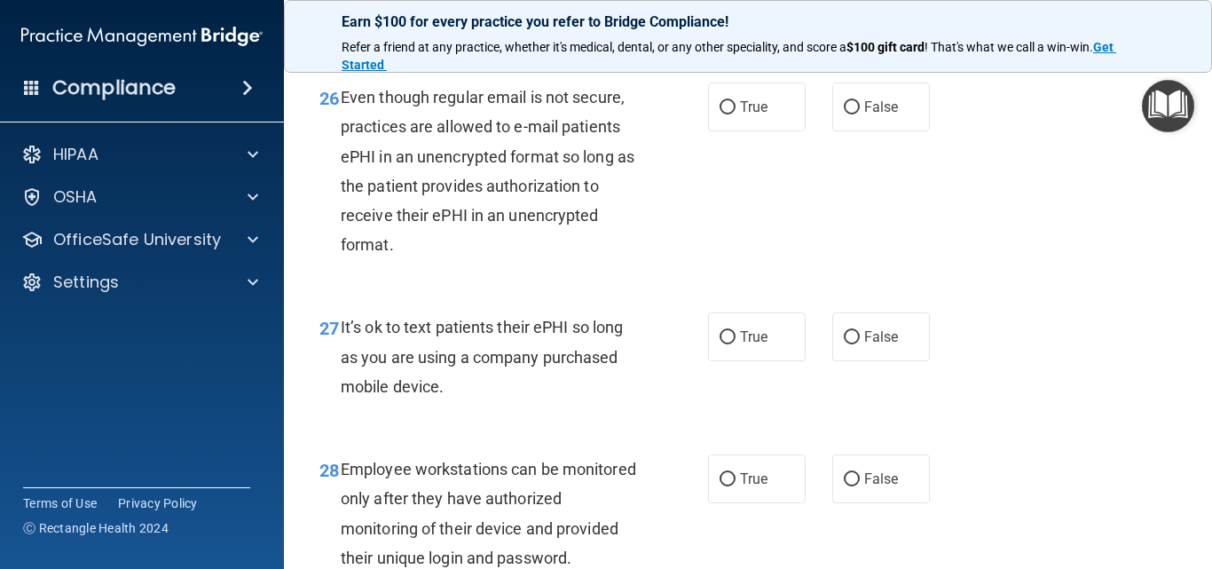
scroll to position [4728, 0]
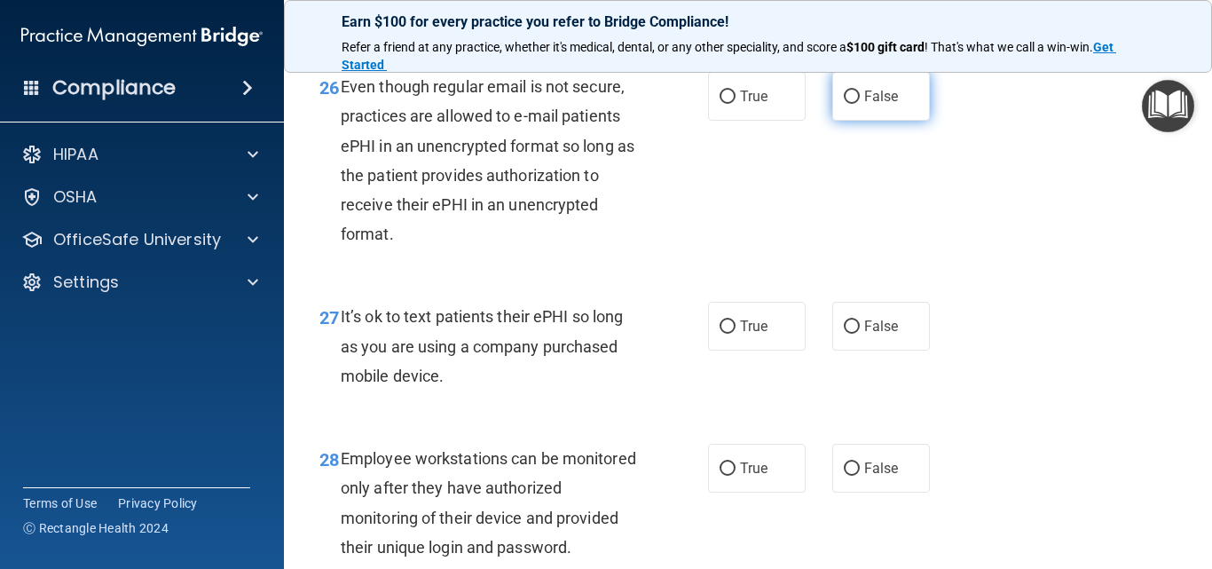
drag, startPoint x: 845, startPoint y: 126, endPoint x: 843, endPoint y: 135, distance: 9.3
click at [844, 104] on input "False" at bounding box center [851, 96] width 16 height 13
radio input "true"
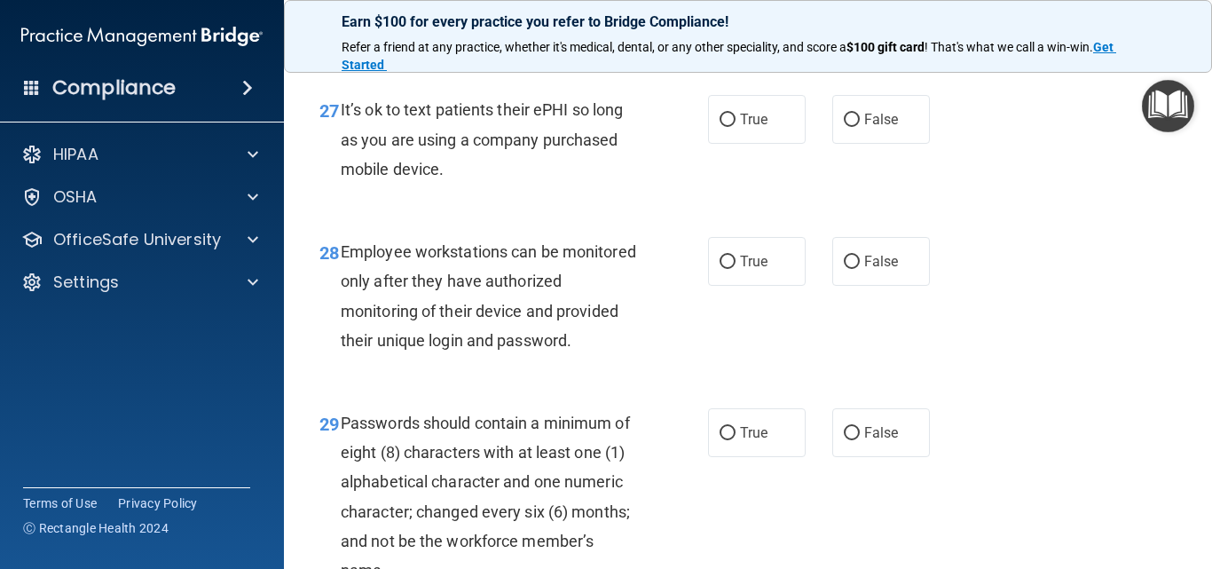
scroll to position [4946, 0]
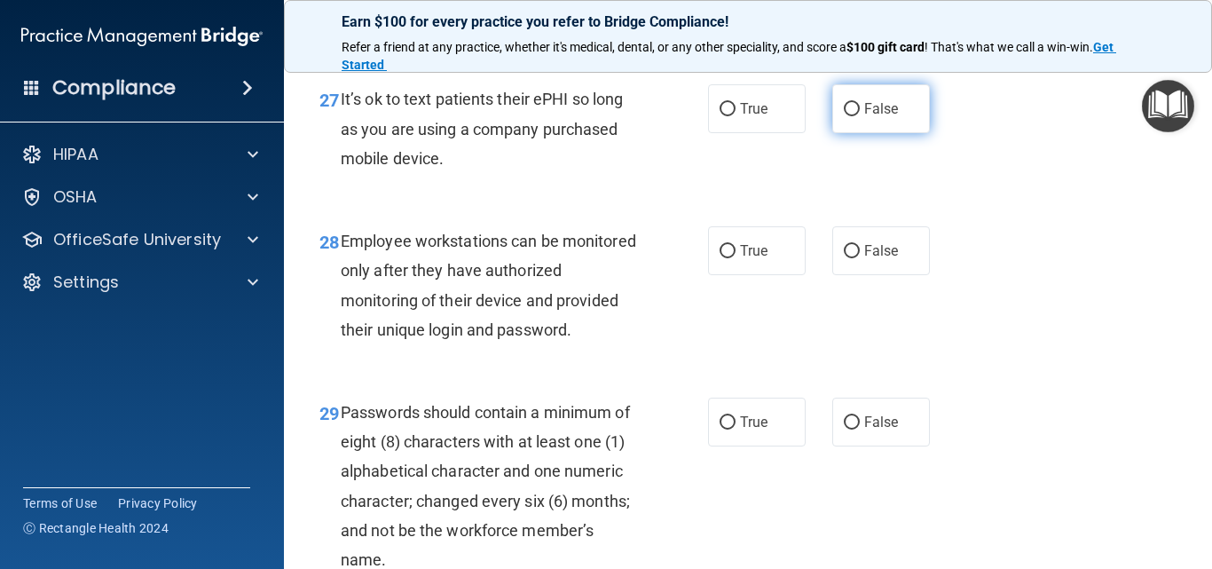
click at [864, 117] on span "False" at bounding box center [881, 108] width 35 height 17
click at [856, 116] on input "False" at bounding box center [851, 109] width 16 height 13
radio input "true"
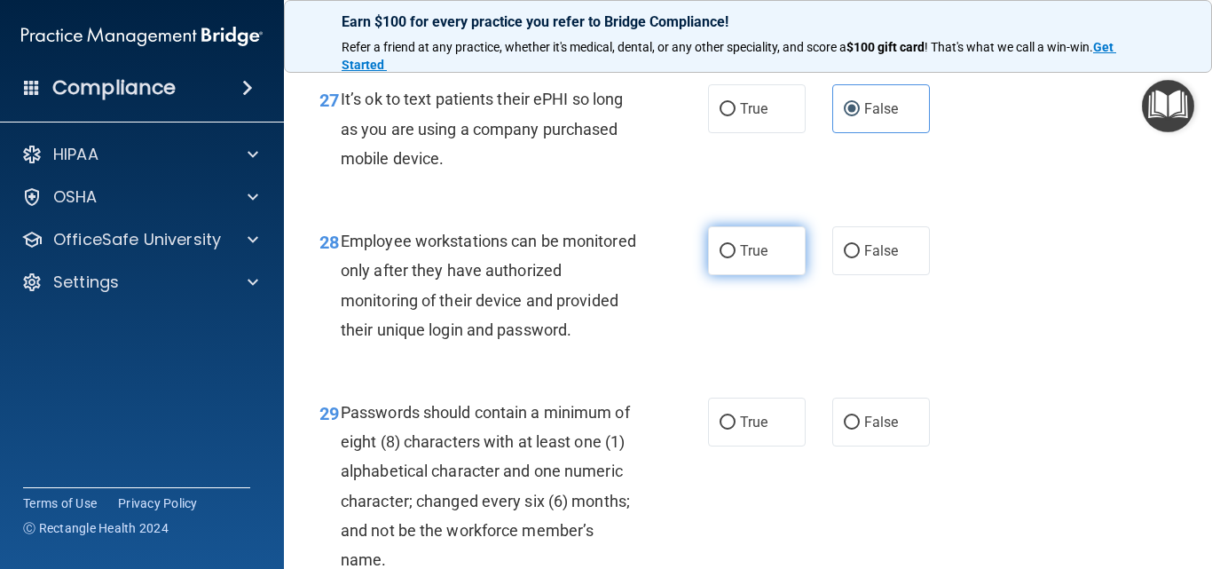
click at [720, 258] on input "True" at bounding box center [727, 251] width 16 height 13
radio input "true"
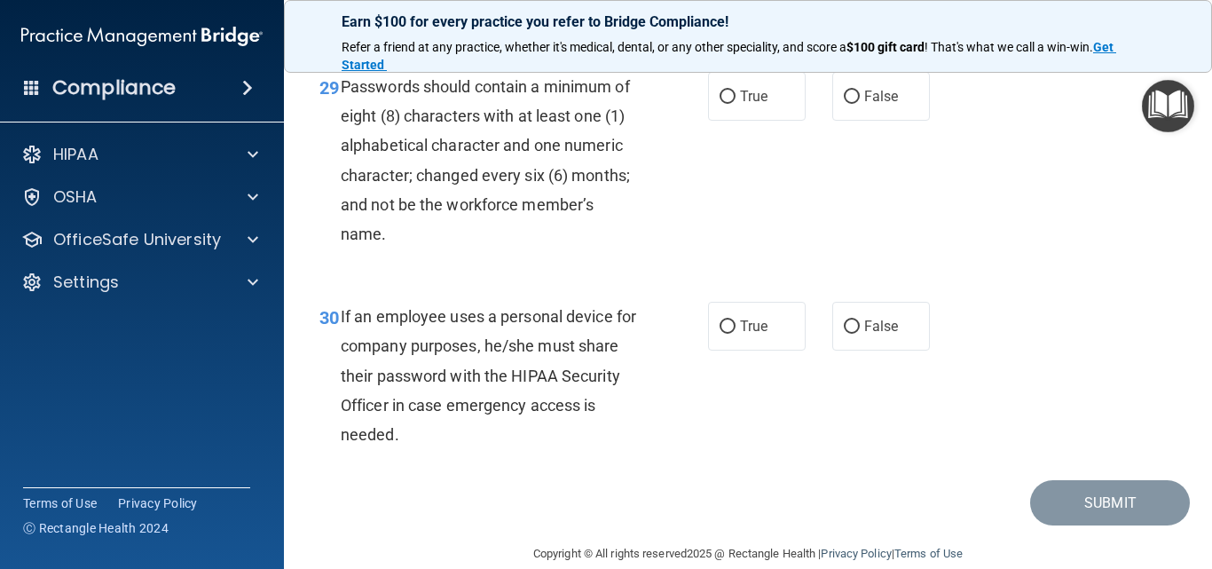
scroll to position [5292, 0]
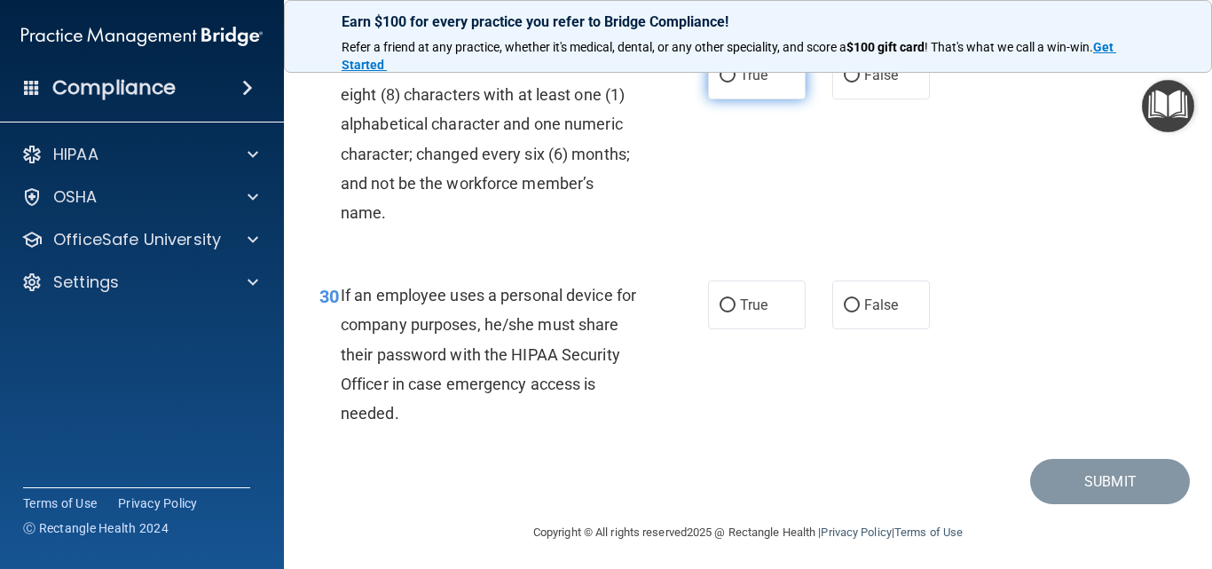
click at [719, 82] on input "True" at bounding box center [727, 75] width 16 height 13
radio input "true"
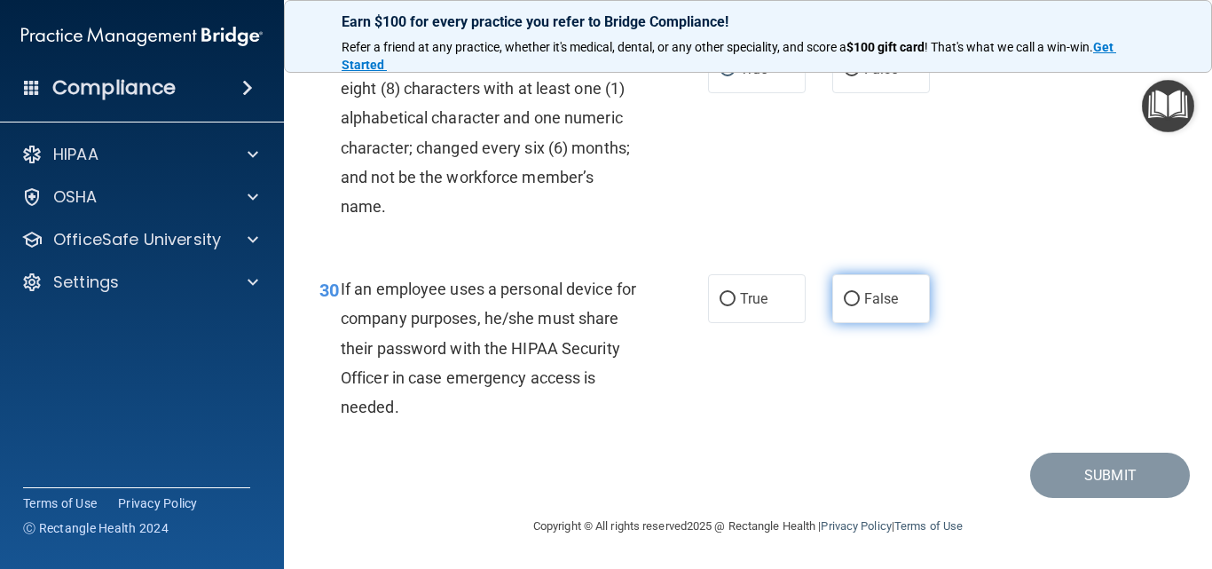
click at [843, 298] on input "False" at bounding box center [851, 299] width 16 height 13
radio input "true"
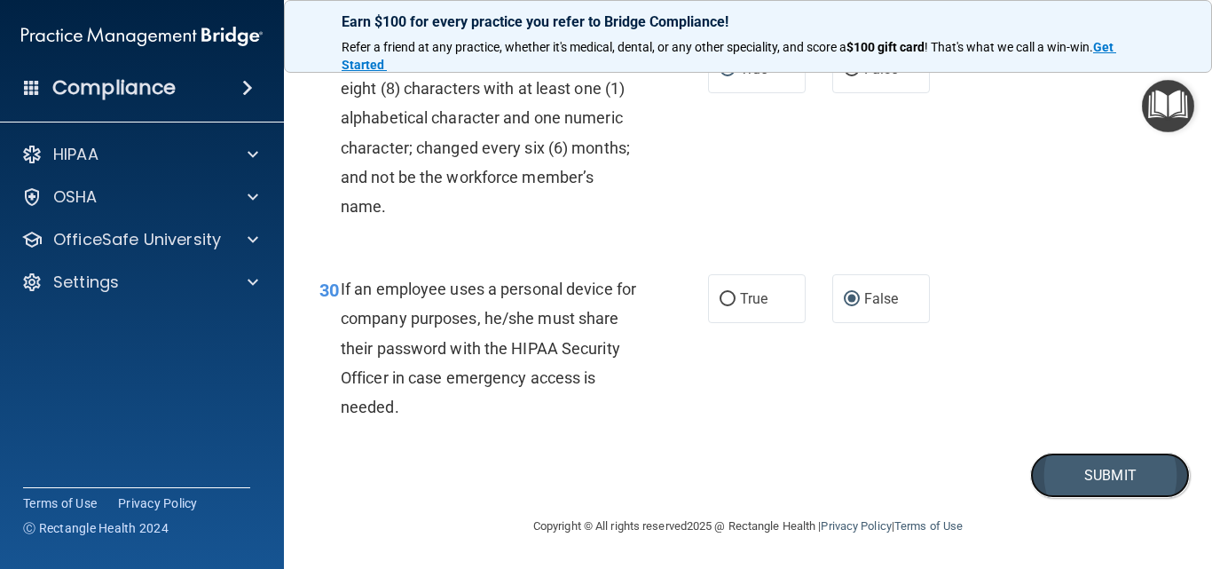
click at [1096, 475] on button "Submit" at bounding box center [1110, 474] width 160 height 45
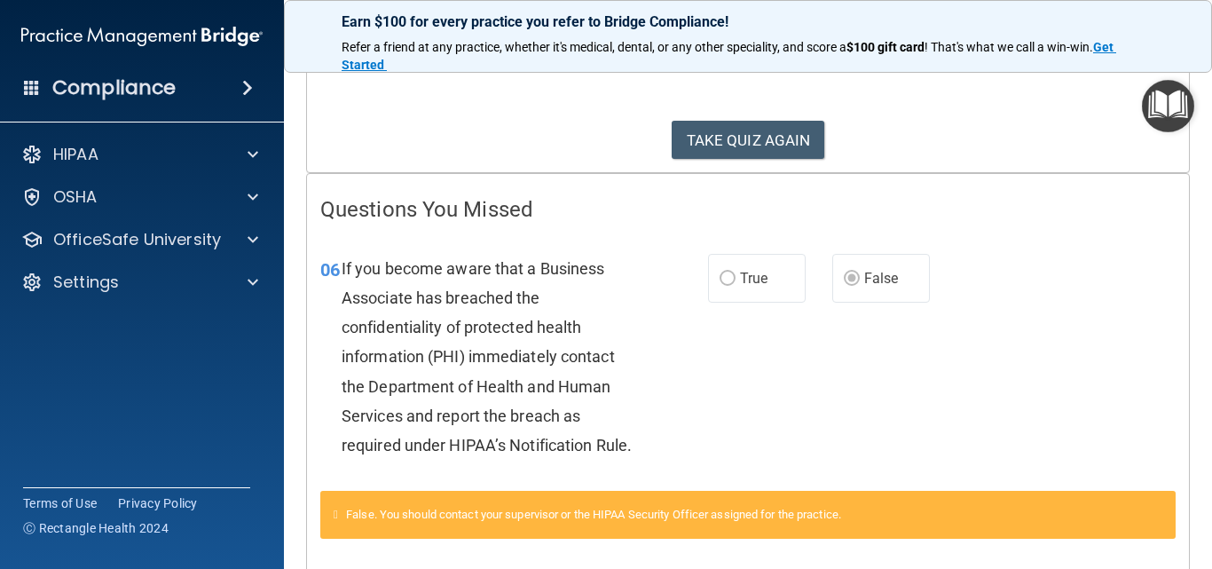
scroll to position [253, 0]
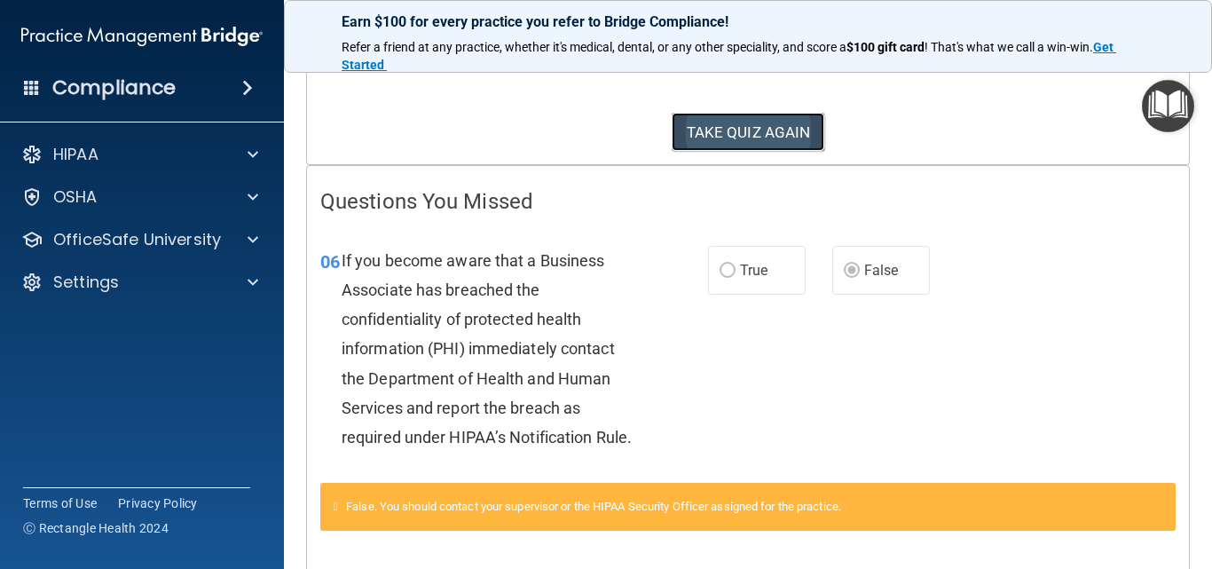
click at [776, 128] on button "TAKE QUIZ AGAIN" at bounding box center [747, 132] width 153 height 39
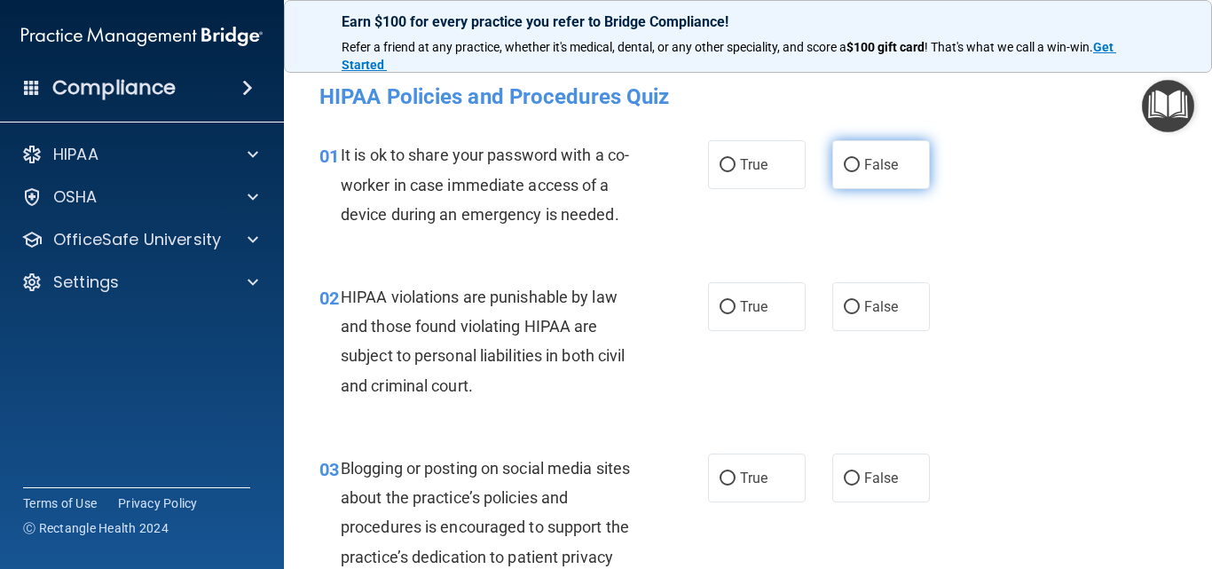
click at [851, 164] on input "False" at bounding box center [851, 165] width 16 height 13
radio input "true"
